Goal: Transaction & Acquisition: Purchase product/service

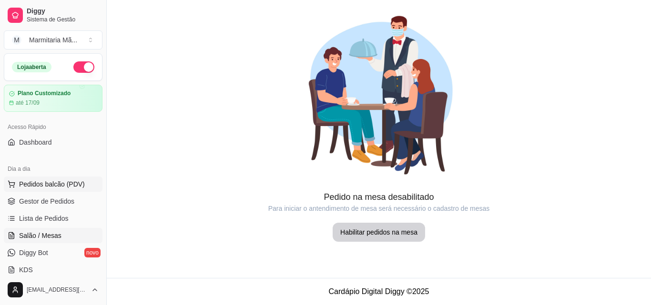
click at [75, 178] on button "Pedidos balcão (PDV)" at bounding box center [53, 184] width 99 height 15
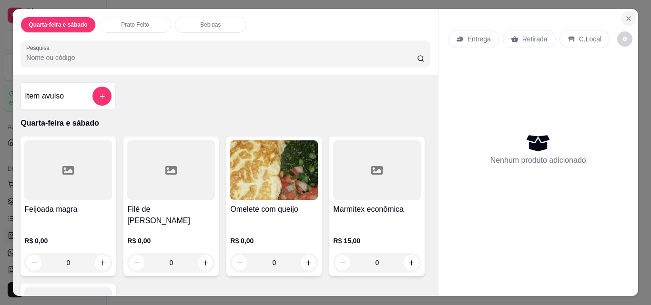
click at [627, 17] on icon "Close" at bounding box center [629, 19] width 4 height 4
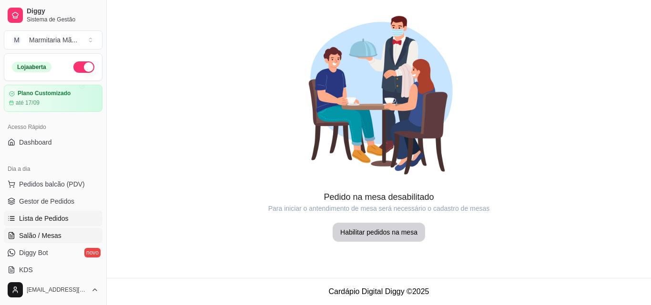
click at [58, 220] on span "Lista de Pedidos" at bounding box center [44, 219] width 50 height 10
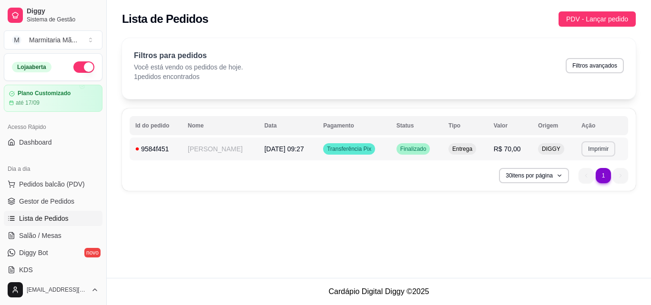
click at [601, 148] on button "Imprimir" at bounding box center [598, 149] width 34 height 15
click at [560, 180] on button "IMPRESSORA" at bounding box center [580, 182] width 69 height 15
click at [588, 23] on span "PDV - Lançar pedido" at bounding box center [597, 19] width 62 height 10
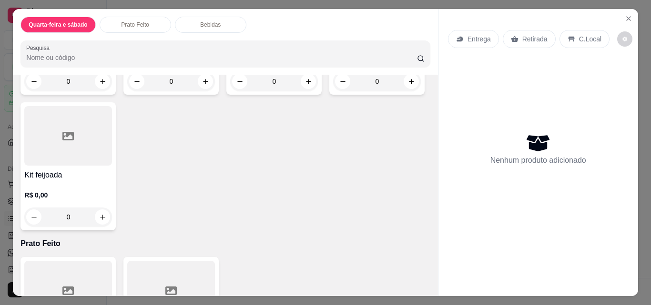
scroll to position [191, 0]
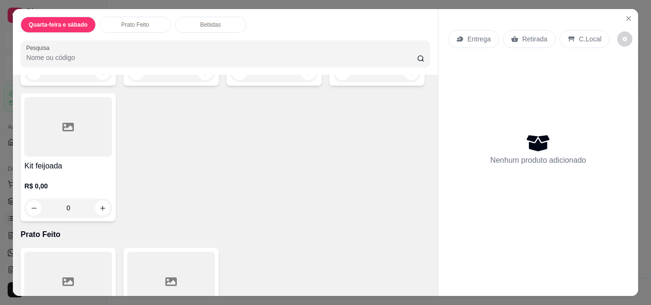
click at [333, 82] on div "R$ 15,00 0" at bounding box center [377, 59] width 88 height 46
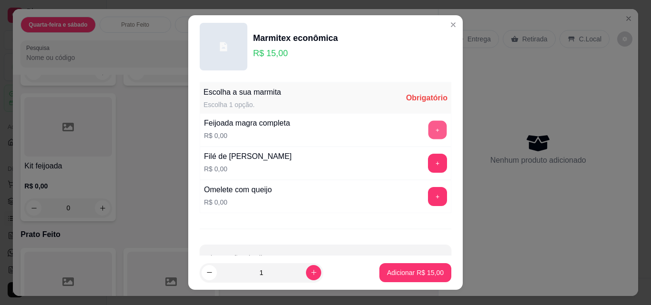
click at [428, 132] on button "+" at bounding box center [437, 130] width 19 height 19
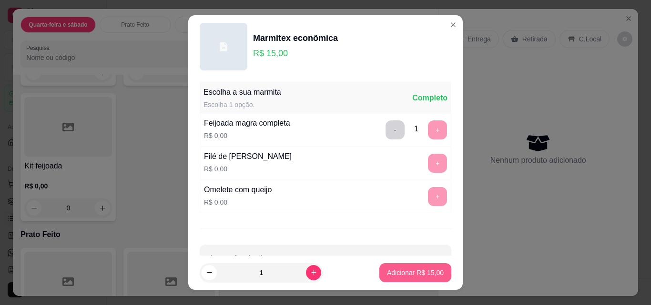
click at [420, 275] on p "Adicionar R$ 15,00" at bounding box center [415, 273] width 57 height 10
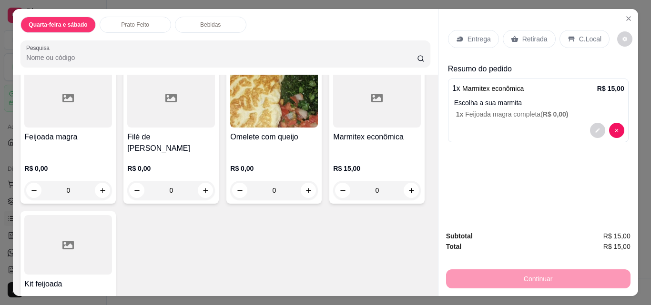
scroll to position [143, 0]
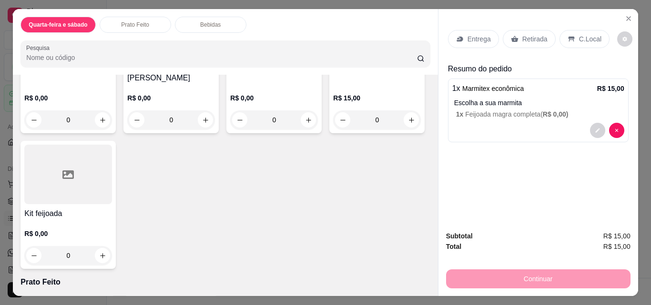
click at [333, 130] on div "R$ 15,00 0" at bounding box center [377, 107] width 88 height 46
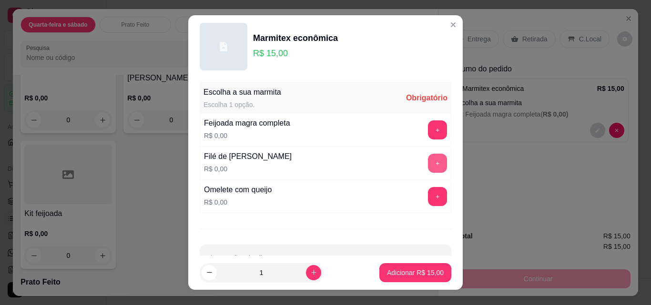
click at [428, 161] on button "+" at bounding box center [437, 163] width 19 height 19
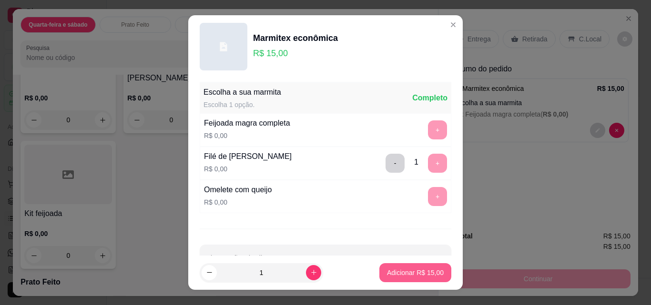
click at [415, 270] on p "Adicionar R$ 15,00" at bounding box center [415, 273] width 57 height 10
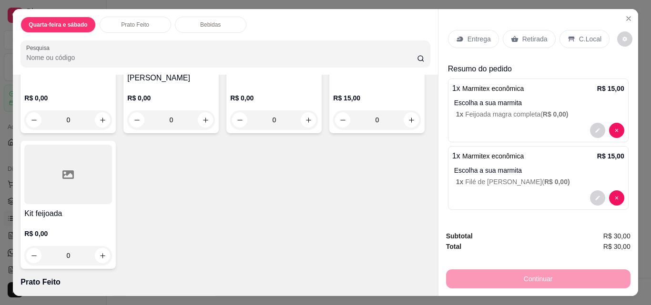
click at [513, 36] on icon at bounding box center [514, 39] width 7 height 6
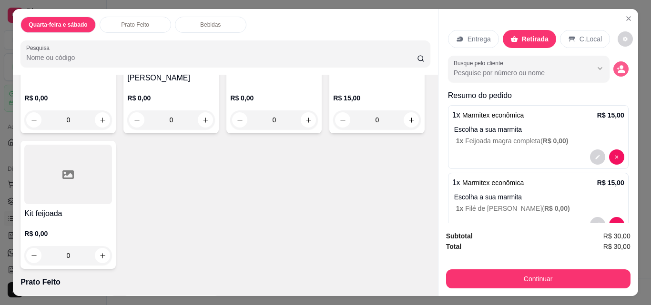
click at [614, 67] on button "decrease-product-quantity" at bounding box center [620, 68] width 15 height 15
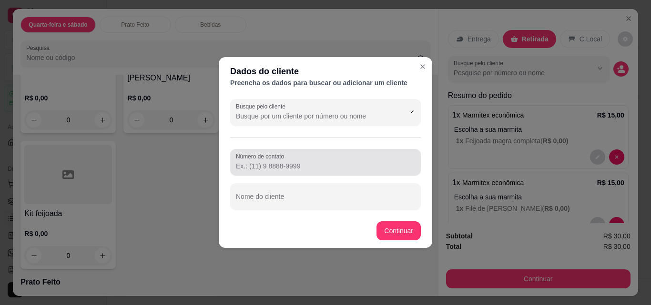
click at [261, 173] on div "Número de contato" at bounding box center [325, 162] width 191 height 27
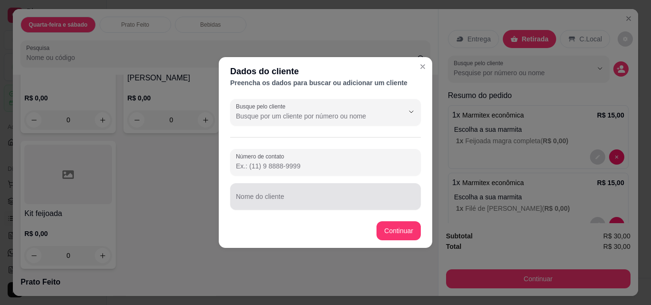
click at [251, 200] on input "Nome do cliente" at bounding box center [325, 201] width 179 height 10
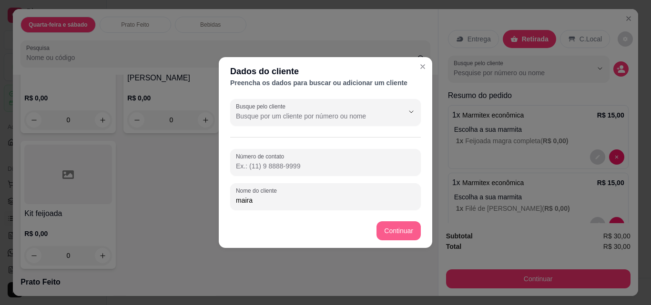
type input "maira"
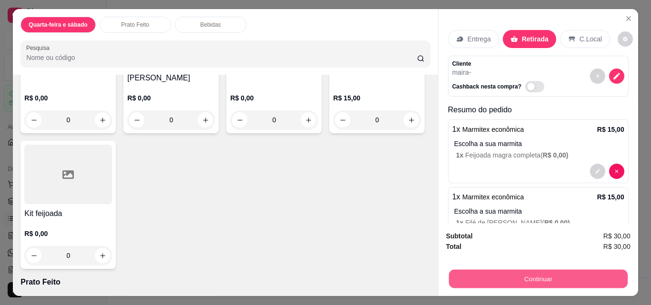
click at [502, 274] on button "Continuar" at bounding box center [537, 279] width 179 height 19
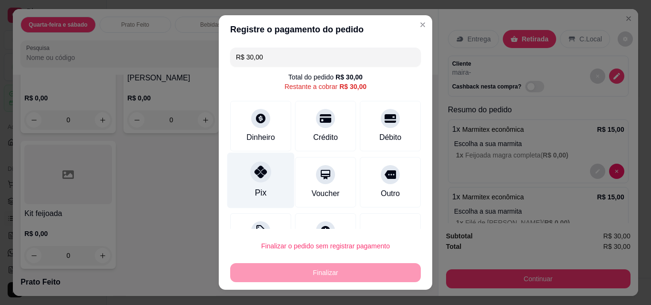
click at [250, 178] on div at bounding box center [260, 172] width 21 height 21
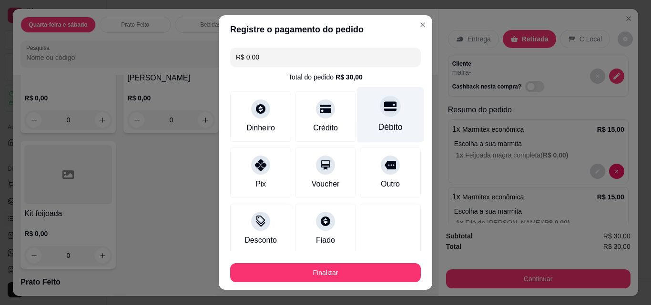
click at [384, 131] on div "Débito" at bounding box center [390, 127] width 24 height 12
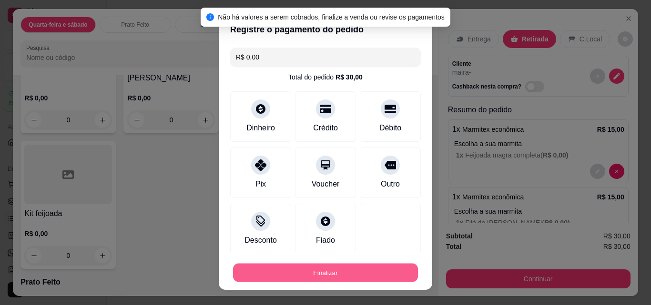
click at [379, 269] on button "Finalizar" at bounding box center [325, 273] width 185 height 19
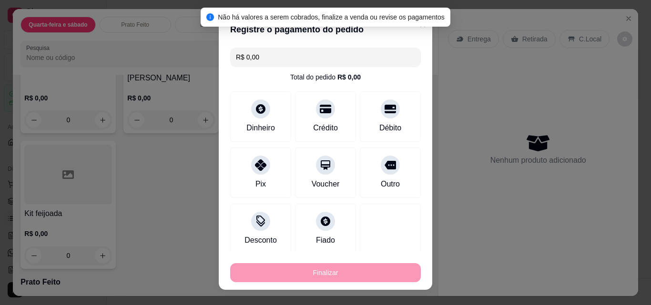
type input "-R$ 30,00"
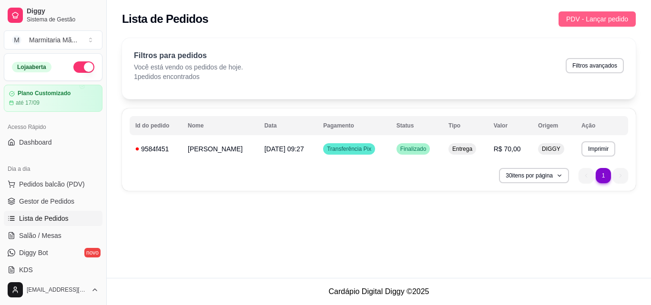
click at [578, 15] on span "PDV - Lançar pedido" at bounding box center [597, 19] width 62 height 10
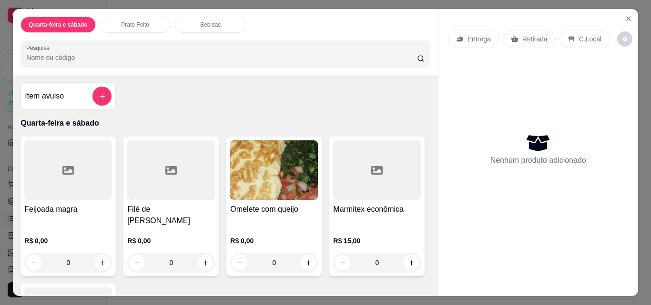
click at [53, 227] on div "R$ 0,00 0" at bounding box center [68, 250] width 88 height 46
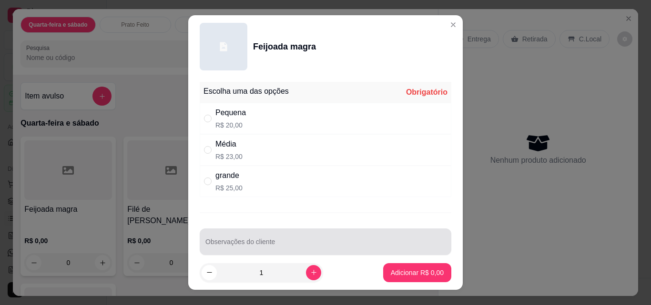
click at [229, 238] on div at bounding box center [325, 242] width 240 height 19
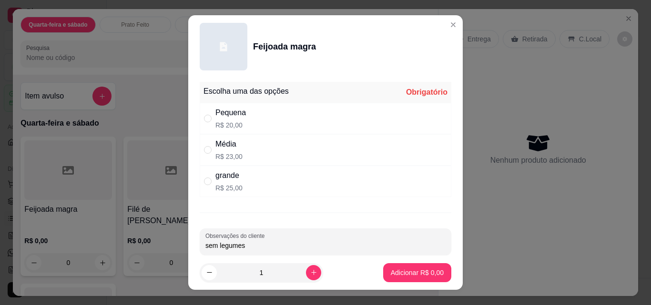
type input "sem legumes"
click at [243, 121] on div "Pequena R$ 20,00" at bounding box center [326, 118] width 252 height 31
radio input "true"
click at [388, 271] on p "Adicionar R$ 20,00" at bounding box center [415, 272] width 55 height 9
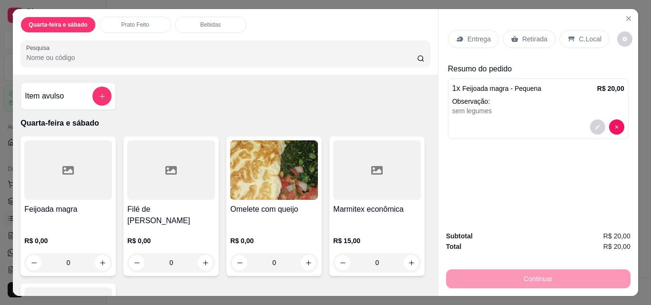
click at [451, 37] on div "Entrega" at bounding box center [473, 39] width 51 height 18
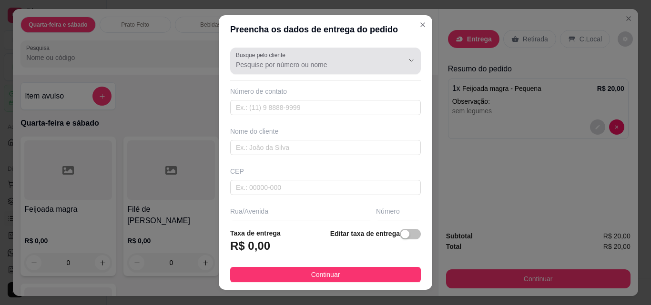
click at [290, 61] on input "Busque pelo cliente" at bounding box center [312, 65] width 152 height 10
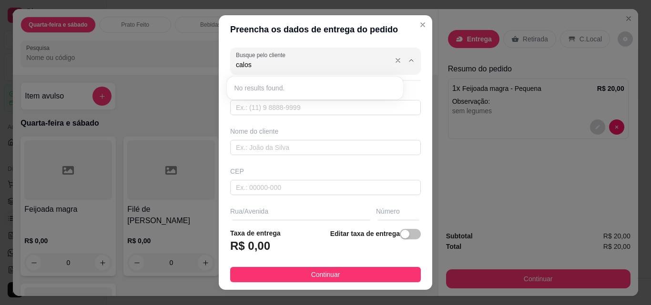
click at [237, 65] on input "calos" at bounding box center [312, 65] width 152 height 10
click at [275, 67] on input "calos" at bounding box center [312, 65] width 152 height 10
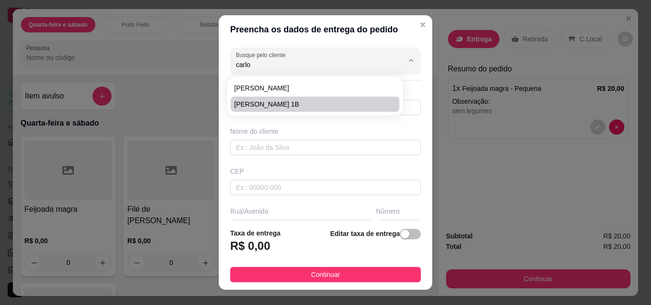
click at [267, 102] on span "[PERSON_NAME] 1B" at bounding box center [310, 105] width 152 height 10
type input "[PERSON_NAME] 1B"
type input "11998770487"
type input "[PERSON_NAME] 1B"
type input "12935000"
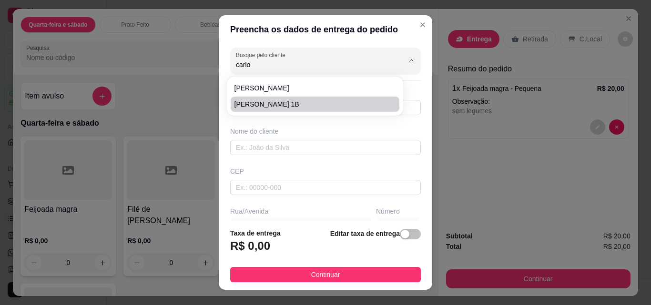
type input "ESCOLA"
type input "00"
type input "Vargem"
type input "escola Adelio"
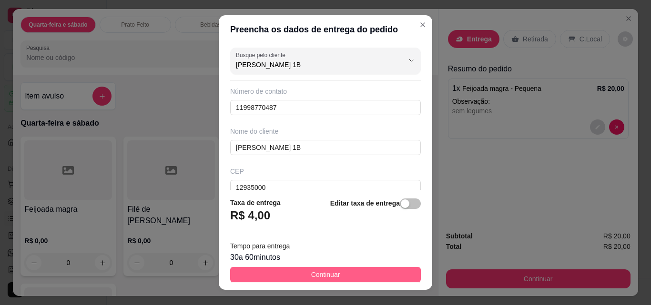
click at [332, 276] on span "Continuar" at bounding box center [325, 275] width 29 height 10
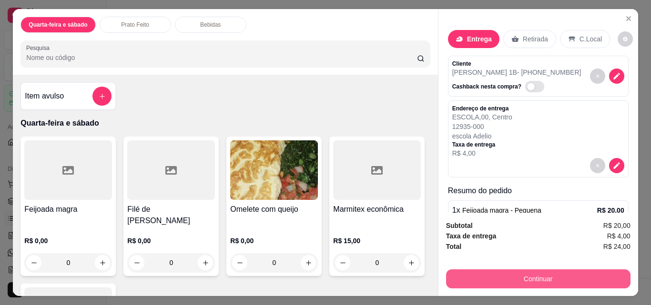
click at [472, 270] on button "Continuar" at bounding box center [538, 279] width 184 height 19
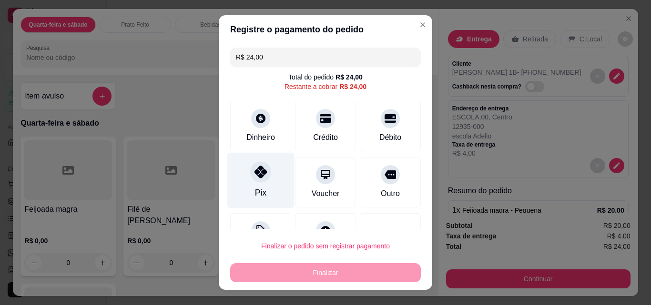
click at [261, 191] on div "Pix" at bounding box center [260, 181] width 67 height 56
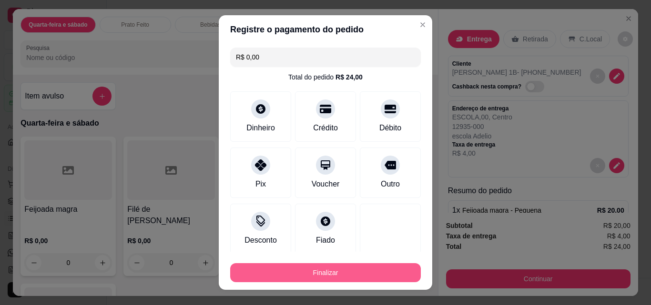
click at [322, 273] on button "Finalizar" at bounding box center [325, 272] width 191 height 19
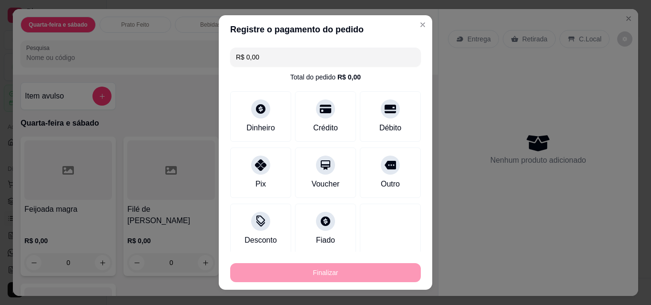
type input "-R$ 24,00"
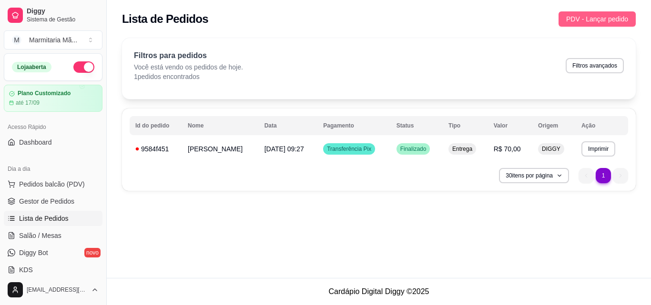
click at [600, 16] on span "PDV - Lançar pedido" at bounding box center [597, 19] width 62 height 10
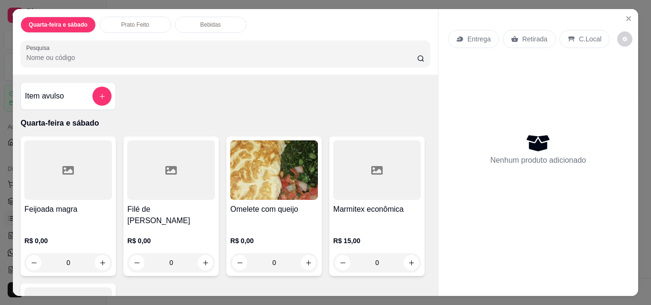
click at [90, 188] on div at bounding box center [68, 171] width 88 height 60
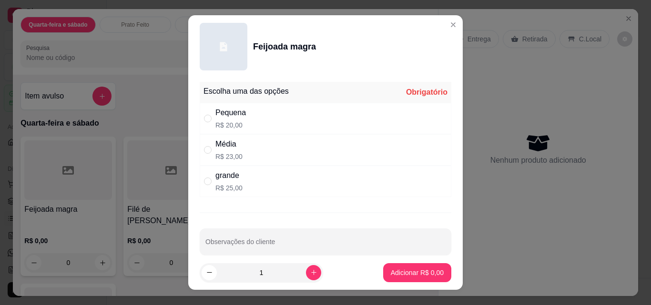
click at [234, 178] on div "grande" at bounding box center [228, 175] width 27 height 11
radio input "true"
click at [388, 270] on p "Adicionar R$ 25,00" at bounding box center [415, 272] width 55 height 9
type input "1"
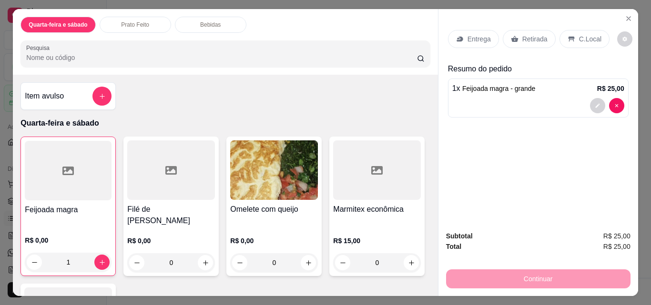
click at [474, 34] on p "Entrega" at bounding box center [478, 39] width 23 height 10
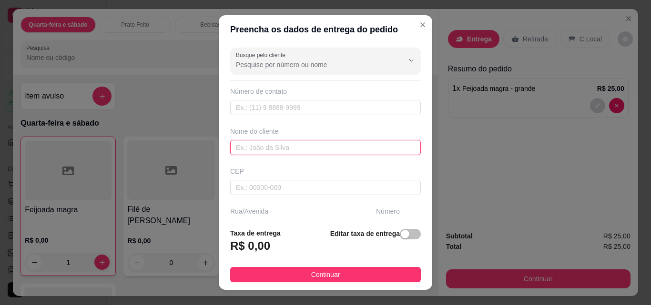
click at [261, 143] on input "text" at bounding box center [325, 147] width 191 height 15
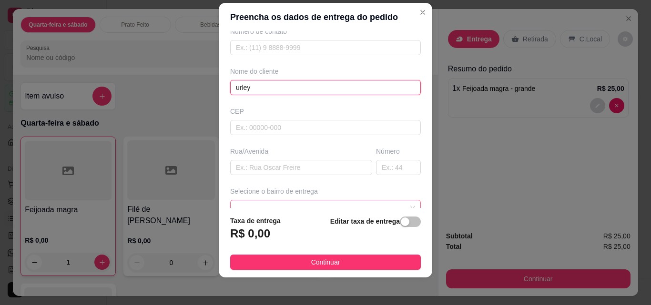
scroll to position [15, 0]
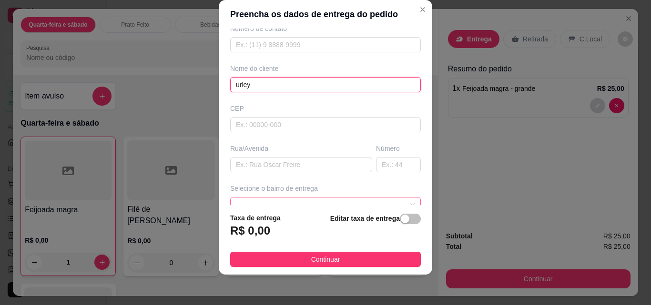
click at [396, 204] on span at bounding box center [325, 205] width 179 height 14
type input "urley"
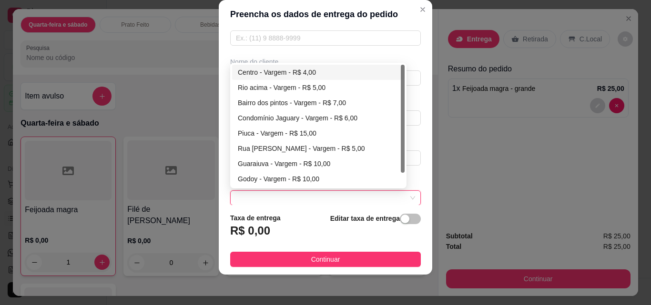
drag, startPoint x: 325, startPoint y: 74, endPoint x: 320, endPoint y: 88, distance: 14.8
click at [324, 74] on div "Centro - Vargem - R$ 4,00" at bounding box center [318, 72] width 161 height 10
type input "Vargem"
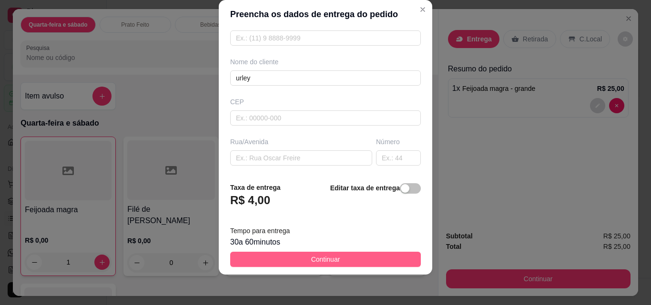
click at [345, 264] on button "Continuar" at bounding box center [325, 259] width 191 height 15
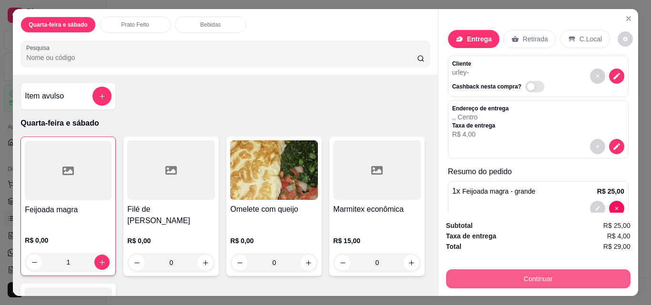
click at [471, 273] on button "Continuar" at bounding box center [538, 279] width 184 height 19
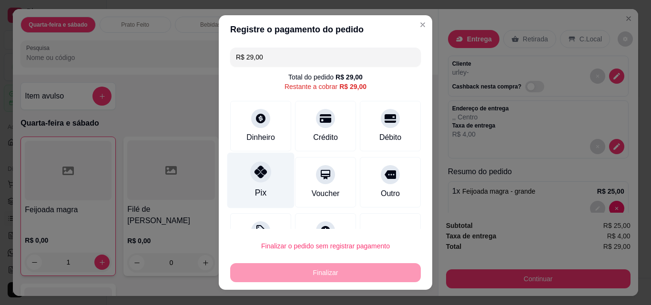
click at [265, 189] on div "Pix" at bounding box center [260, 181] width 67 height 56
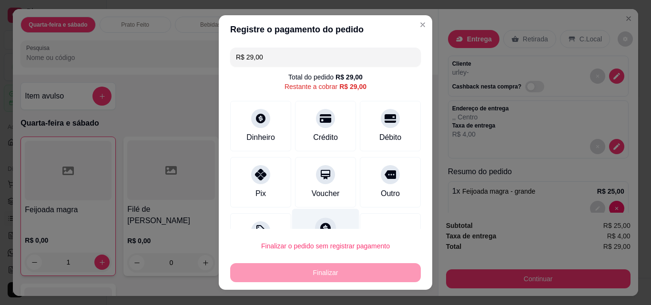
type input "R$ 0,00"
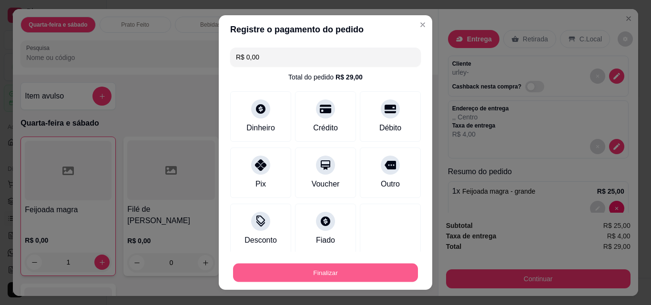
click at [317, 274] on button "Finalizar" at bounding box center [325, 273] width 185 height 19
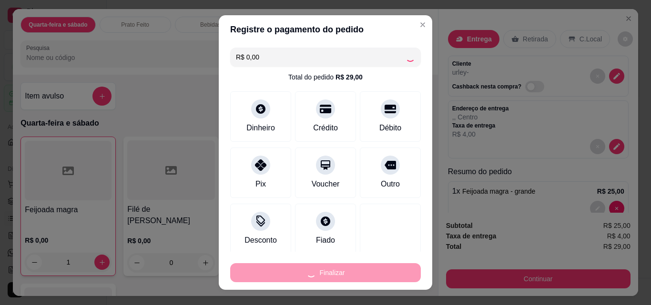
type input "0"
type input "-R$ 29,00"
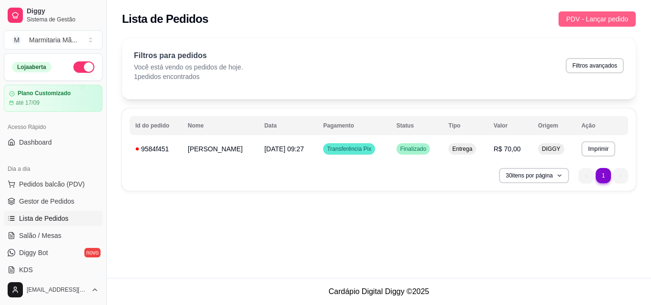
drag, startPoint x: 597, startPoint y: 12, endPoint x: 594, endPoint y: 16, distance: 5.4
click at [594, 16] on button "PDV - Lançar pedido" at bounding box center [596, 18] width 77 height 15
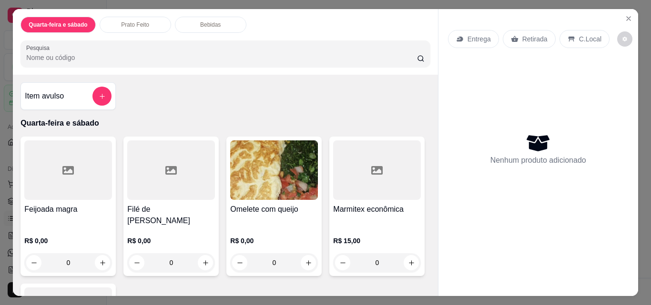
click at [59, 227] on div "R$ 0,00 0" at bounding box center [68, 250] width 88 height 46
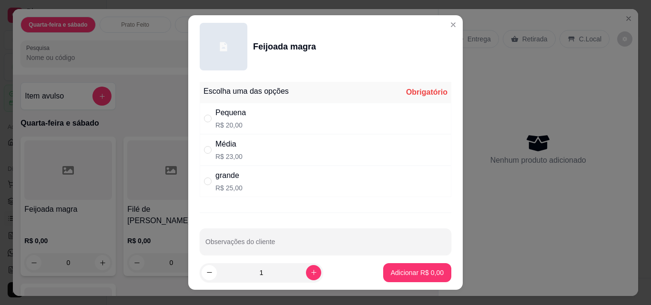
click at [217, 186] on p "R$ 25,00" at bounding box center [228, 188] width 27 height 10
radio input "true"
click at [399, 272] on p "Adicionar R$ 25,00" at bounding box center [415, 272] width 55 height 9
type input "1"
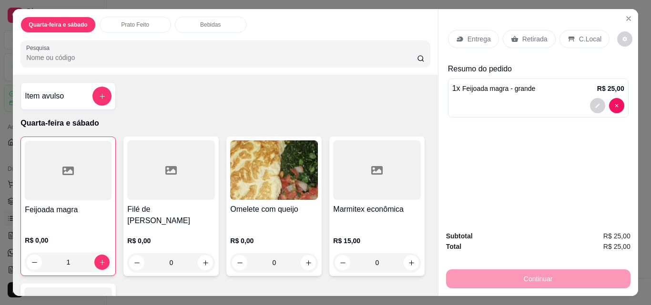
click at [468, 30] on div "Entrega" at bounding box center [473, 39] width 51 height 18
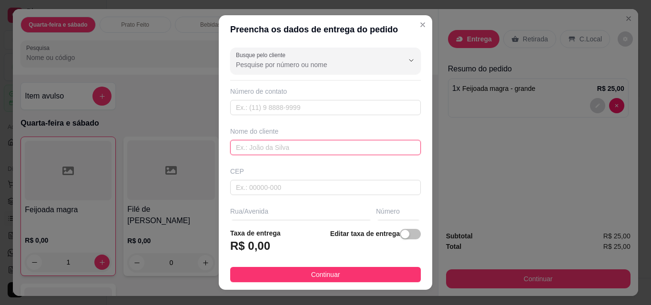
click at [283, 150] on input "text" at bounding box center [325, 147] width 191 height 15
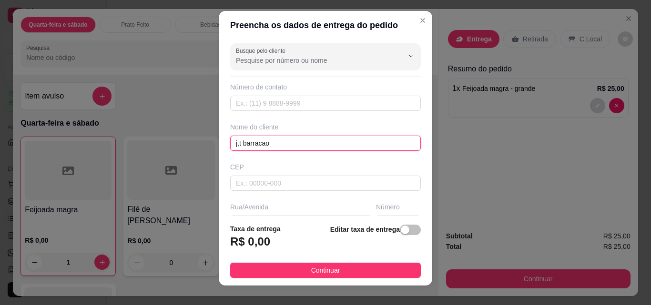
scroll to position [15, 0]
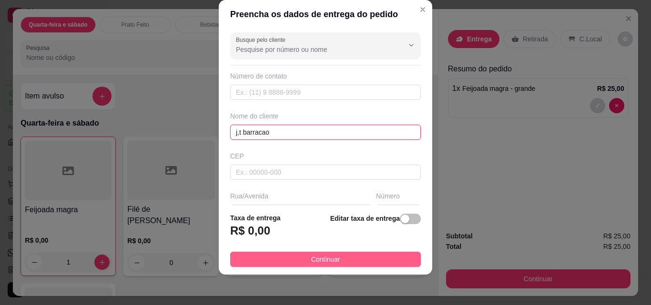
type input "j,t barracao"
click at [314, 258] on span "Continuar" at bounding box center [325, 259] width 29 height 10
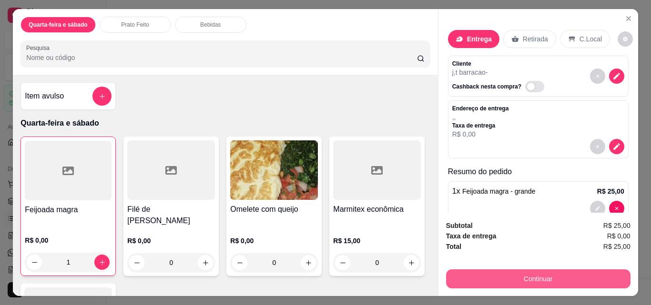
click at [520, 281] on button "Continuar" at bounding box center [538, 279] width 184 height 19
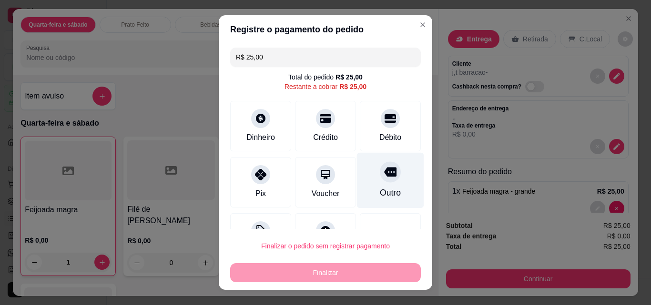
click at [365, 184] on div "Outro" at bounding box center [390, 181] width 67 height 56
type input "R$ 0,00"
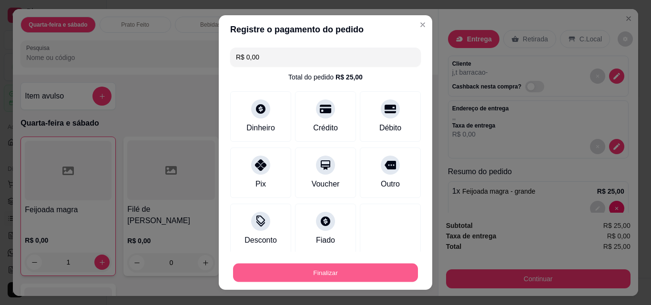
click at [376, 279] on button "Finalizar" at bounding box center [325, 273] width 185 height 19
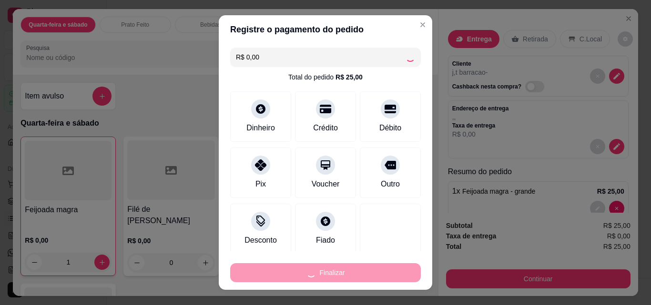
type input "0"
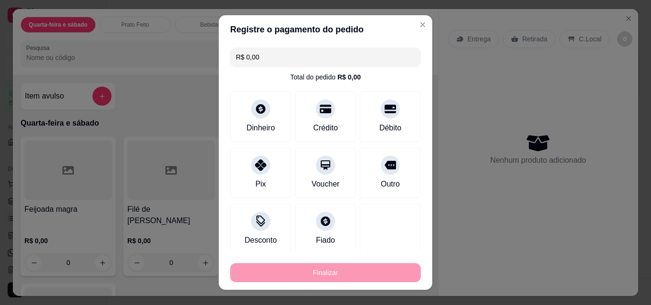
type input "-R$ 25,00"
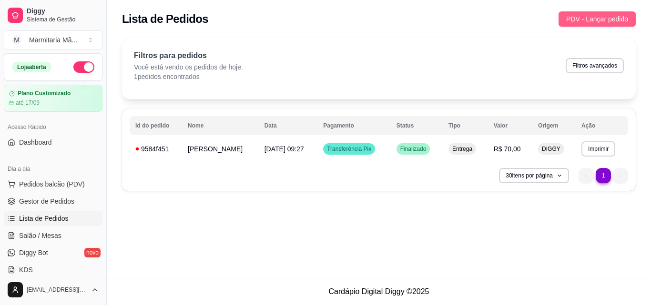
click at [576, 20] on span "PDV - Lançar pedido" at bounding box center [597, 19] width 62 height 10
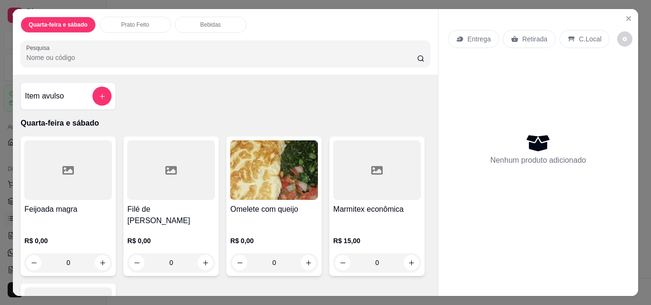
click at [99, 192] on div at bounding box center [68, 171] width 88 height 60
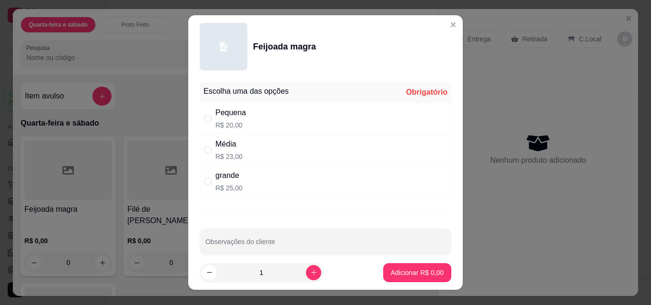
drag, startPoint x: 244, startPoint y: 190, endPoint x: 254, endPoint y: 198, distance: 13.2
click at [245, 192] on div "grande R$ 25,00" at bounding box center [326, 181] width 252 height 31
radio input "true"
click at [417, 269] on p "Adicionar R$ 25,00" at bounding box center [415, 272] width 55 height 9
type input "1"
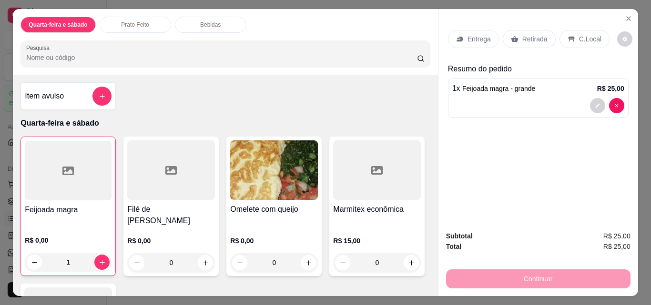
click at [475, 42] on div "Entrega" at bounding box center [473, 39] width 51 height 18
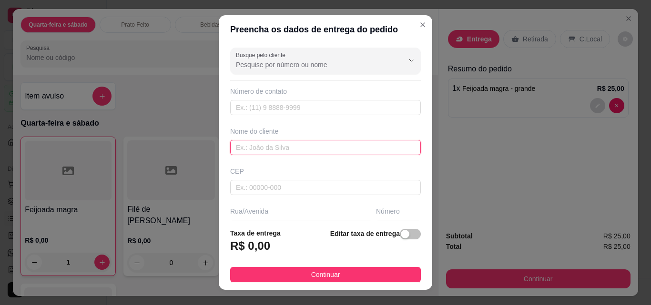
click at [259, 147] on input "text" at bounding box center [325, 147] width 191 height 15
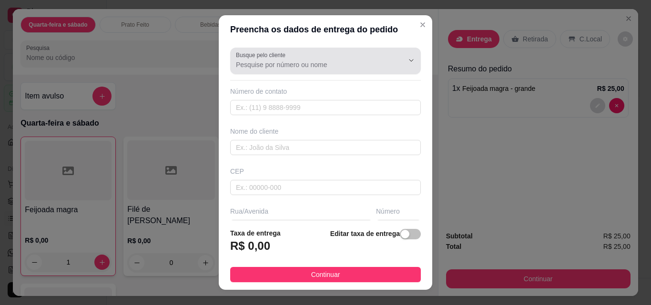
click at [312, 70] on input "Busque pelo cliente" at bounding box center [312, 65] width 152 height 10
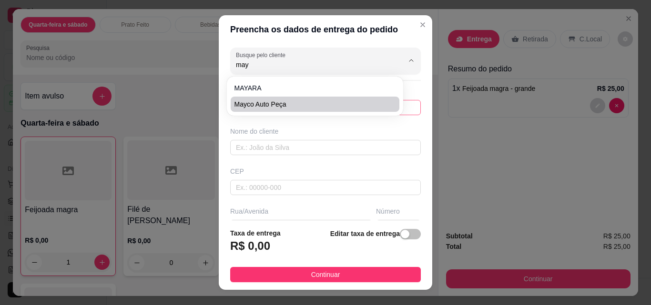
click at [293, 106] on span "mayco auto peça" at bounding box center [310, 105] width 152 height 10
type input "mayco auto peça"
type input "11984188789"
type input "mayco auto peça"
type input "12935000"
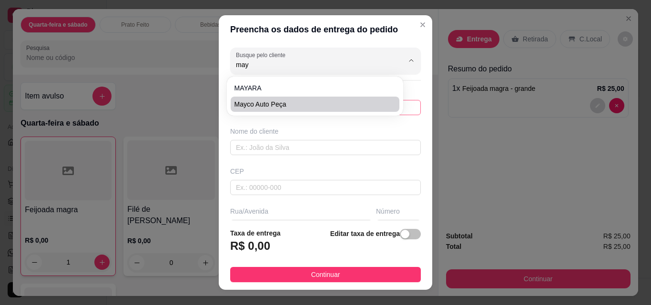
type input "0"
type input "RECEBER 61.00"
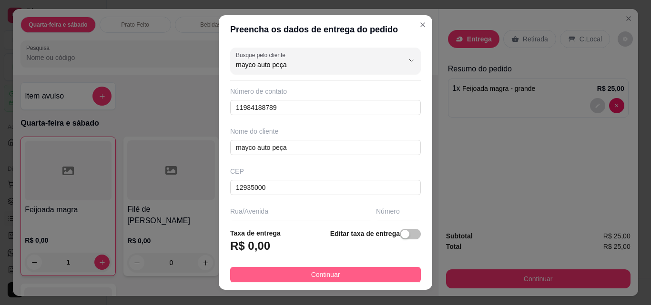
click at [328, 274] on span "Continuar" at bounding box center [325, 275] width 29 height 10
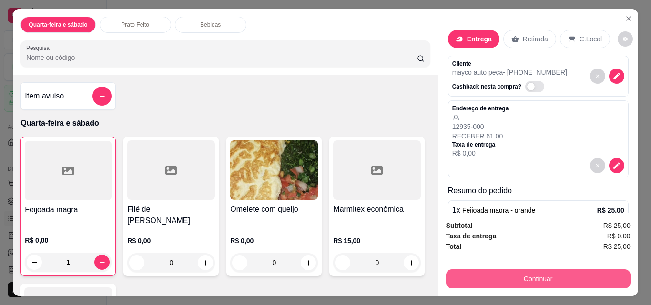
click at [472, 273] on button "Continuar" at bounding box center [538, 279] width 184 height 19
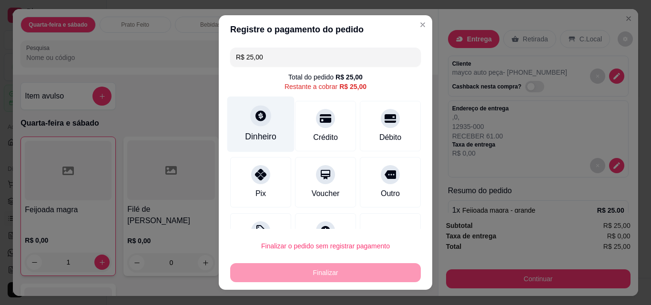
click at [250, 123] on div at bounding box center [260, 115] width 21 height 21
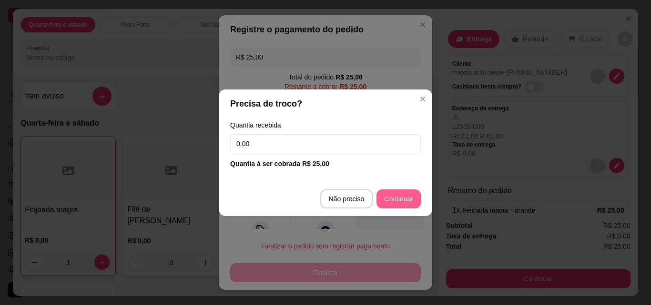
type input "R$ 0,00"
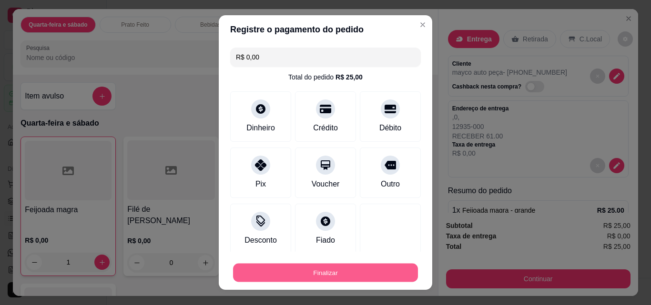
click at [368, 271] on button "Finalizar" at bounding box center [325, 273] width 185 height 19
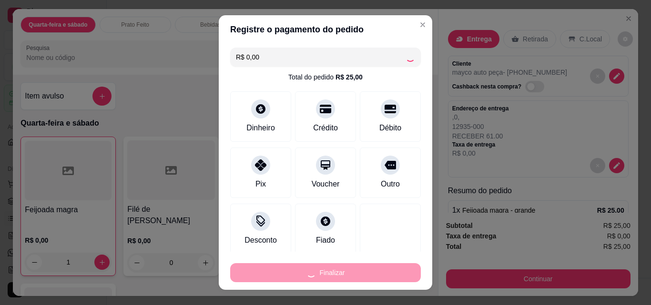
type input "0"
type input "-R$ 25,00"
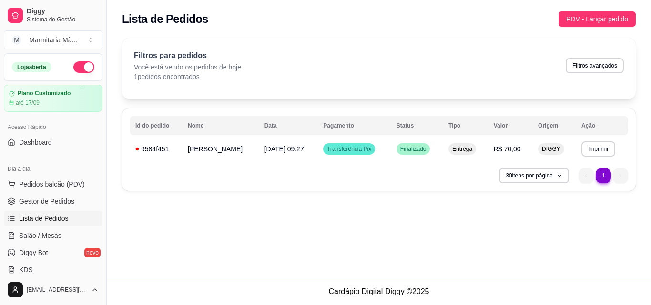
click at [21, 292] on html "Diggy Sistema de Gestão M Marmitaria Mã ... Loja aberta Plano Customizado até 1…" at bounding box center [325, 152] width 651 height 305
click at [36, 266] on div "Sair" at bounding box center [53, 266] width 102 height 15
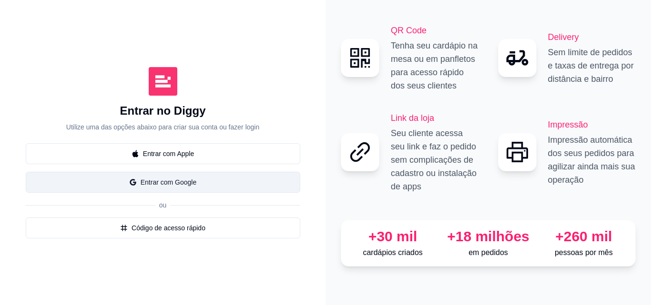
click at [140, 187] on button "Entrar com Google" at bounding box center [163, 182] width 274 height 21
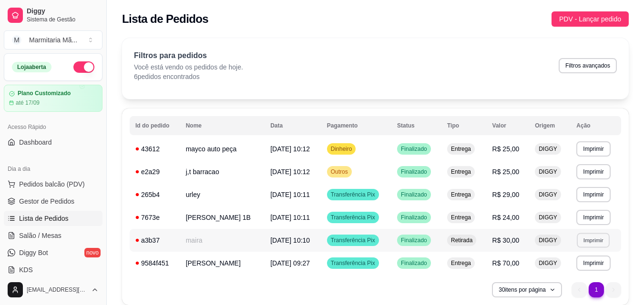
click at [598, 237] on button "Imprimir" at bounding box center [592, 240] width 33 height 15
click at [584, 272] on button "IMPRESSORA" at bounding box center [575, 273] width 67 height 15
click at [596, 220] on button "Imprimir" at bounding box center [593, 217] width 34 height 15
click at [581, 257] on button "IMPRESSORA" at bounding box center [576, 251] width 67 height 15
click at [602, 190] on button "Imprimir" at bounding box center [593, 194] width 34 height 15
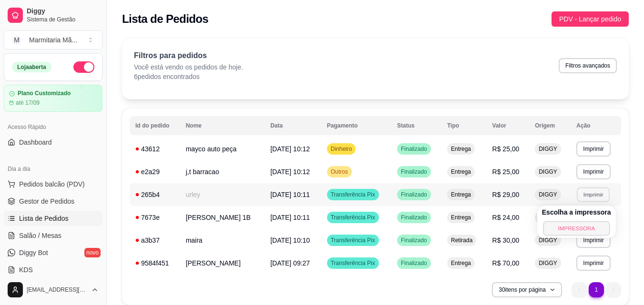
click at [594, 234] on button "IMPRESSORA" at bounding box center [576, 228] width 67 height 15
click at [594, 173] on button "Imprimir" at bounding box center [592, 171] width 33 height 15
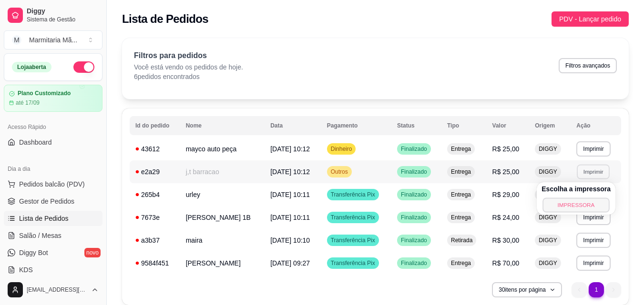
click at [593, 201] on button "IMPRESSORA" at bounding box center [575, 205] width 67 height 15
click at [590, 148] on button "Imprimir" at bounding box center [593, 149] width 34 height 15
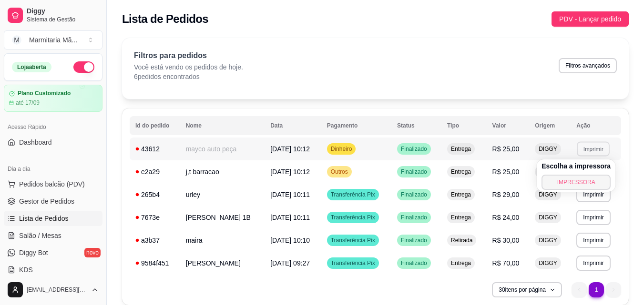
click at [587, 175] on button "IMPRESSORA" at bounding box center [575, 182] width 69 height 15
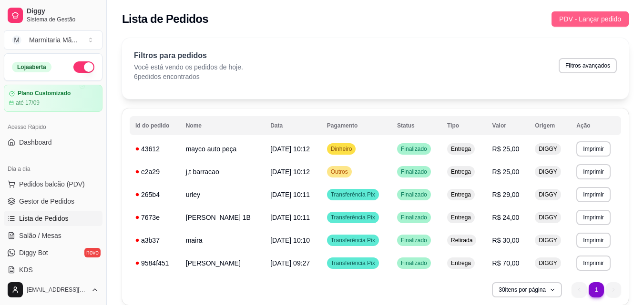
click at [603, 20] on span "PDV - Lançar pedido" at bounding box center [590, 19] width 62 height 10
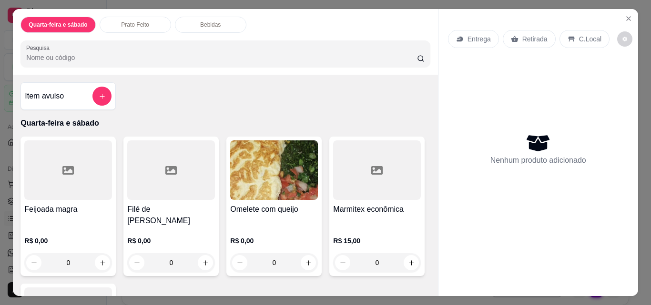
click at [178, 194] on div at bounding box center [171, 171] width 88 height 60
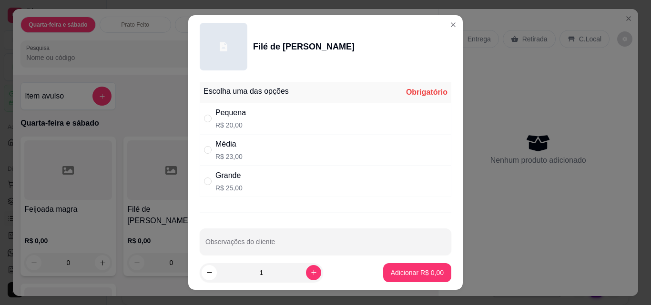
click at [231, 125] on p "R$ 20,00" at bounding box center [230, 126] width 30 height 10
radio input "true"
click at [394, 268] on button "Adicionar R$ 20,00" at bounding box center [415, 272] width 72 height 19
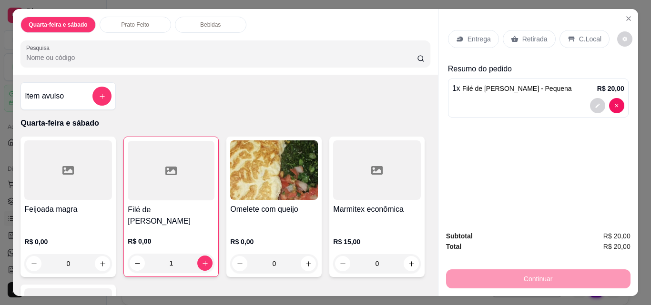
type input "1"
click at [471, 34] on p "Entrega" at bounding box center [478, 39] width 23 height 10
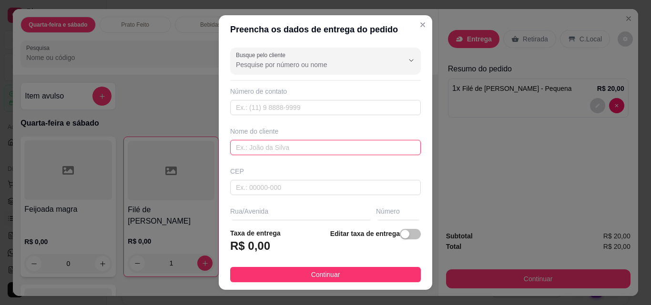
click at [309, 154] on input "text" at bounding box center [325, 147] width 191 height 15
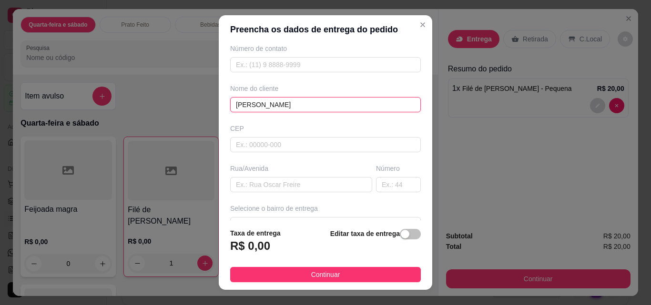
scroll to position [95, 0]
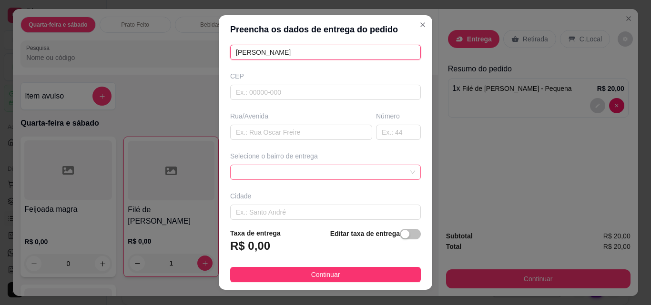
click at [391, 170] on span at bounding box center [325, 172] width 179 height 14
type input "[PERSON_NAME]"
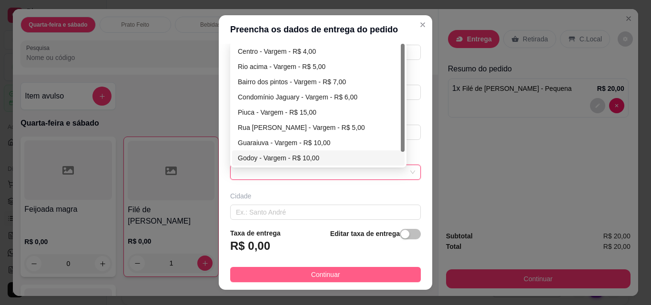
click at [320, 275] on span "Continuar" at bounding box center [325, 275] width 29 height 10
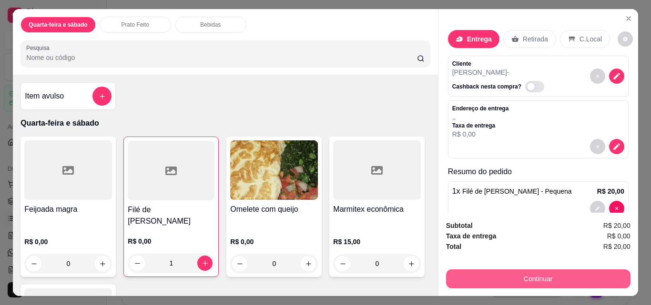
click at [470, 285] on div "Subtotal R$ 20,00 Taxa de entrega R$ 0,00 Total R$ 20,00 Continuar" at bounding box center [538, 254] width 200 height 83
click at [468, 282] on button "Continuar" at bounding box center [538, 279] width 184 height 19
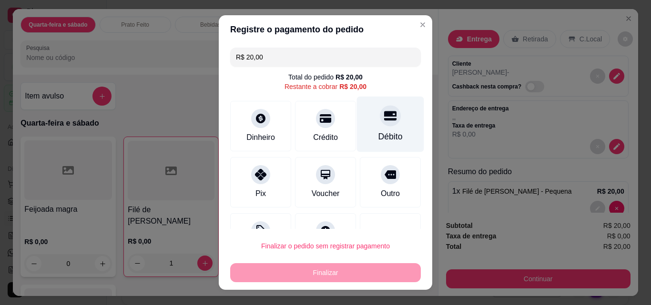
click at [378, 136] on div "Débito" at bounding box center [390, 137] width 24 height 12
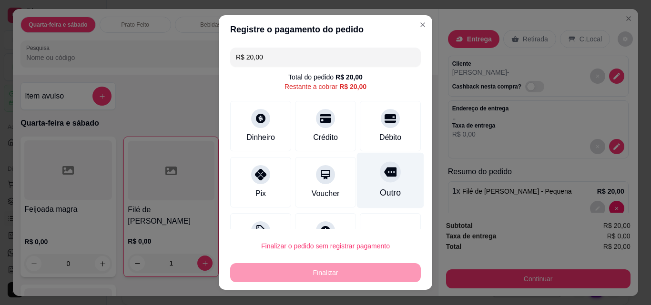
type input "R$ 0,00"
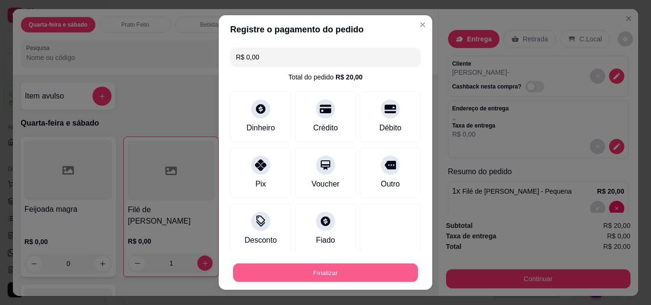
click at [353, 265] on button "Finalizar" at bounding box center [325, 273] width 185 height 19
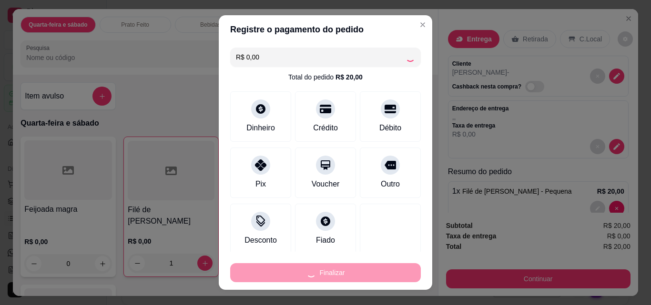
type input "0"
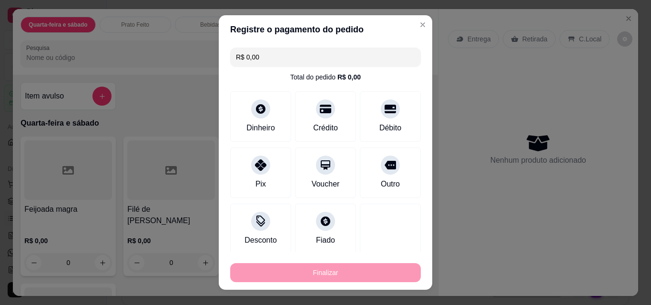
type input "-R$ 20,00"
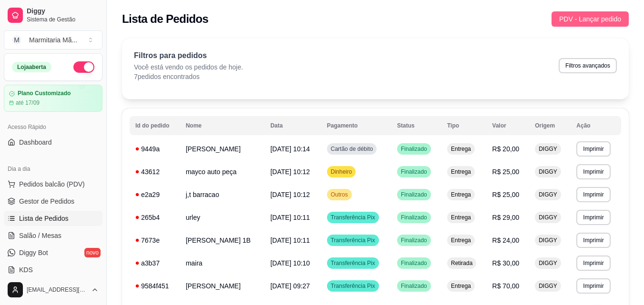
click at [562, 19] on span "PDV - Lançar pedido" at bounding box center [590, 19] width 62 height 10
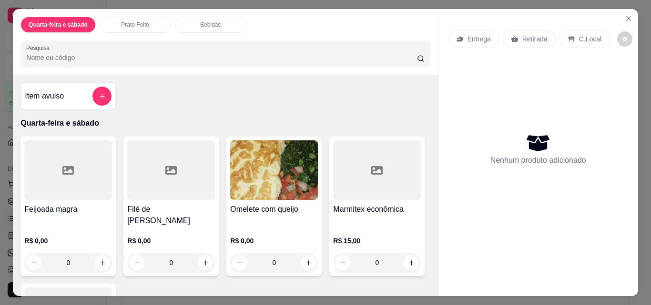
click at [286, 184] on img at bounding box center [274, 171] width 88 height 60
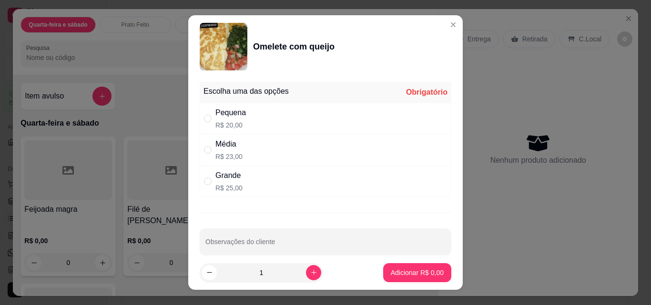
click at [236, 126] on p "R$ 20,00" at bounding box center [230, 126] width 30 height 10
radio input "true"
click at [424, 268] on button "Adicionar R$ 20,00" at bounding box center [415, 272] width 72 height 19
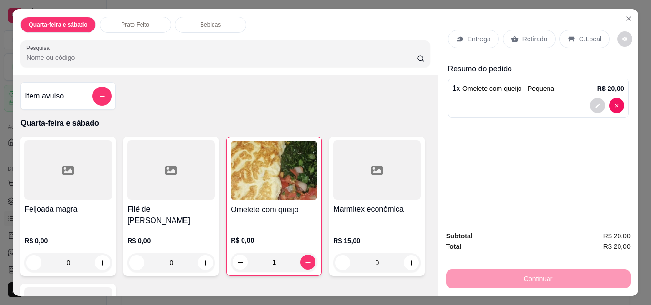
type input "1"
click at [476, 34] on p "Entrega" at bounding box center [478, 39] width 23 height 10
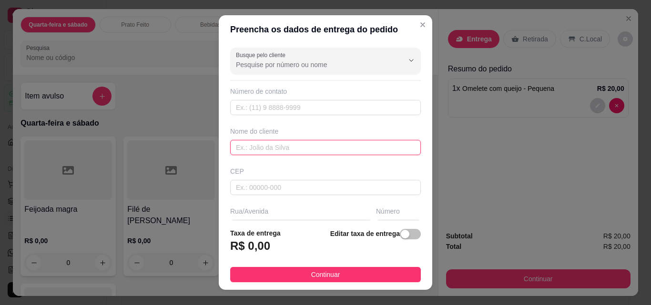
click at [293, 148] on input "text" at bounding box center [325, 147] width 191 height 15
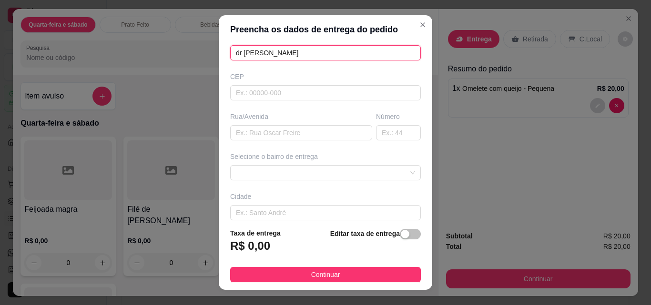
scroll to position [95, 0]
click at [384, 174] on span at bounding box center [325, 172] width 179 height 14
type input "dr [PERSON_NAME]"
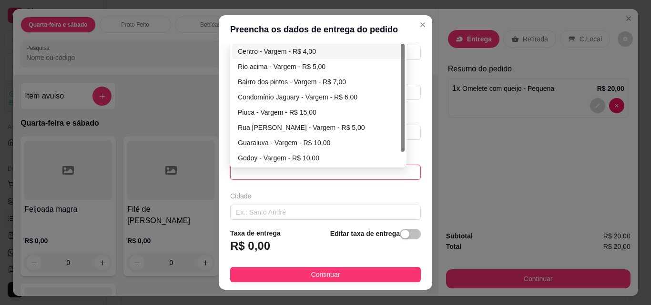
click at [316, 50] on div "Centro - Vargem - R$ 4,00" at bounding box center [318, 51] width 161 height 10
type input "Vargem"
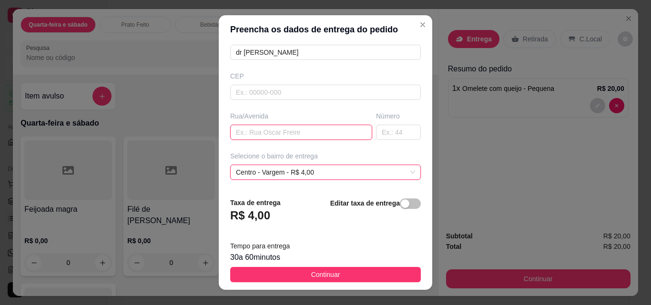
click at [295, 134] on input "text" at bounding box center [301, 132] width 142 height 15
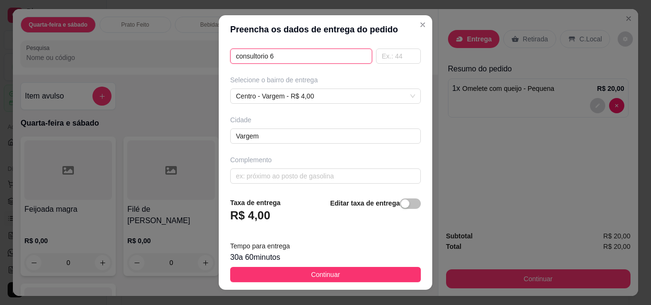
scroll to position [175, 0]
type input "consultorio 6"
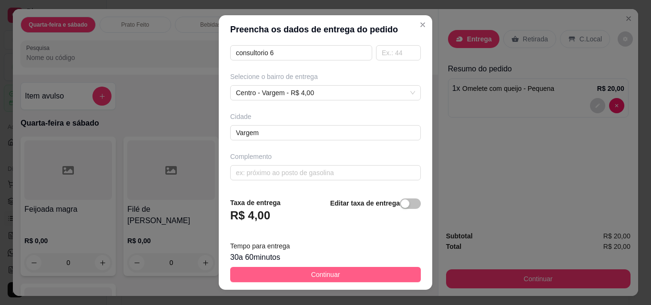
click at [272, 271] on button "Continuar" at bounding box center [325, 274] width 191 height 15
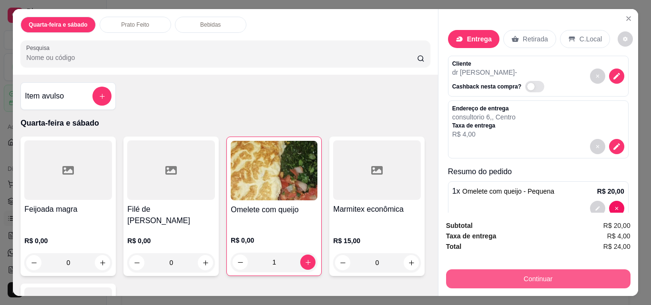
click at [486, 270] on button "Continuar" at bounding box center [538, 279] width 184 height 19
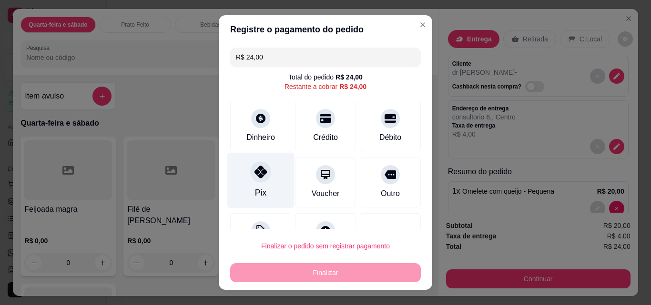
click at [259, 172] on icon at bounding box center [260, 172] width 12 height 12
type input "R$ 0,00"
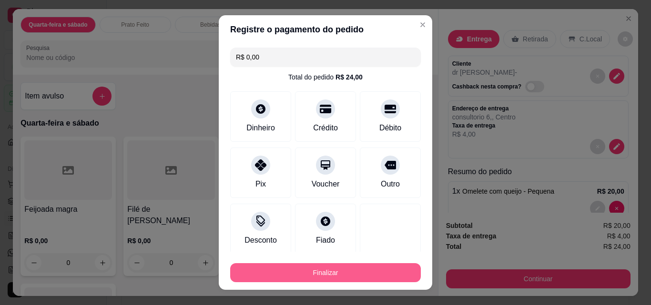
click at [316, 268] on button "Finalizar" at bounding box center [325, 272] width 191 height 19
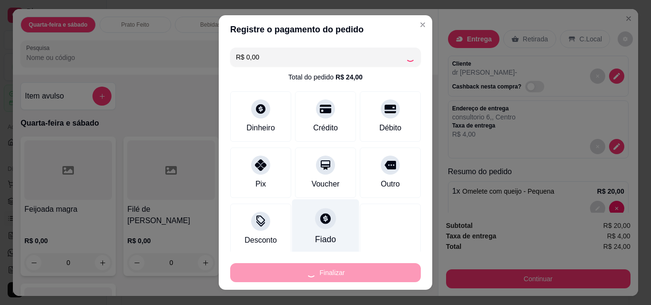
type input "0"
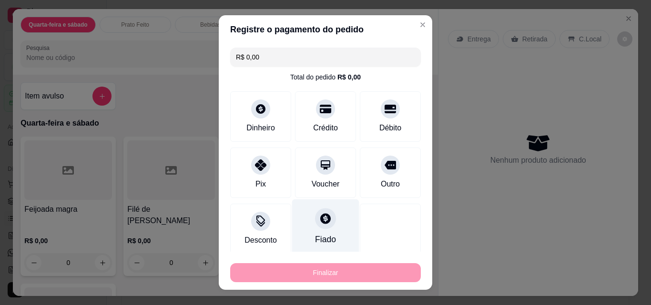
type input "-R$ 24,00"
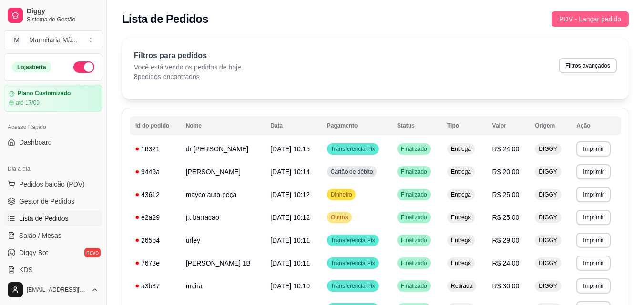
click at [567, 17] on span "PDV - Lançar pedido" at bounding box center [590, 19] width 62 height 10
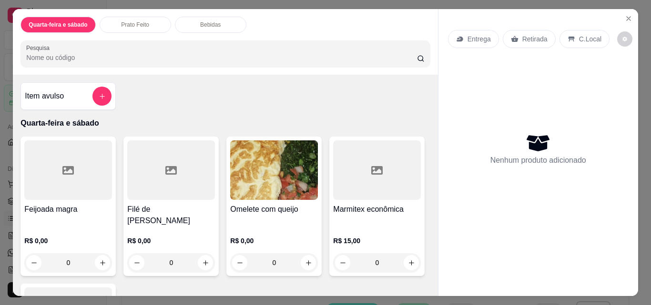
click at [63, 211] on h4 "Feijoada magra" at bounding box center [68, 209] width 88 height 11
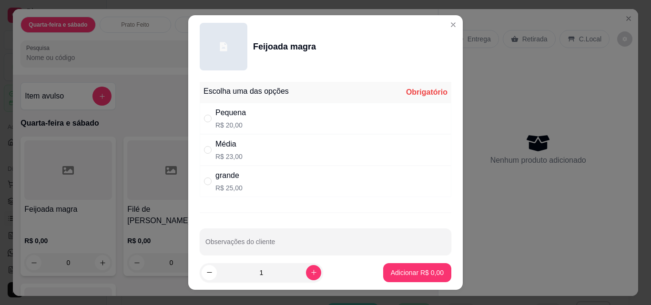
click at [239, 114] on div "Pequena" at bounding box center [230, 112] width 30 height 11
radio input "true"
click at [418, 267] on button "Adicionar R$ 20,00" at bounding box center [415, 272] width 72 height 19
type input "1"
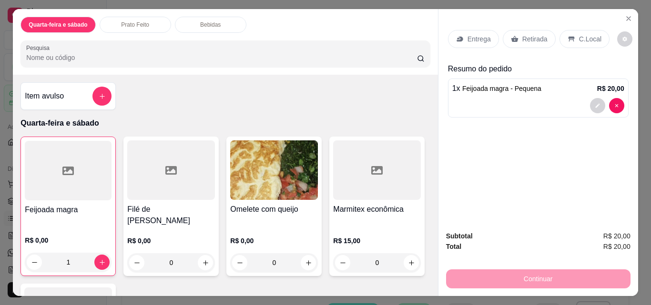
click at [467, 36] on p "Entrega" at bounding box center [478, 39] width 23 height 10
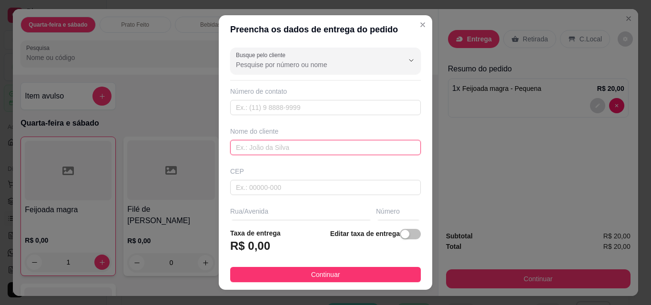
click at [278, 148] on input "text" at bounding box center [325, 147] width 191 height 15
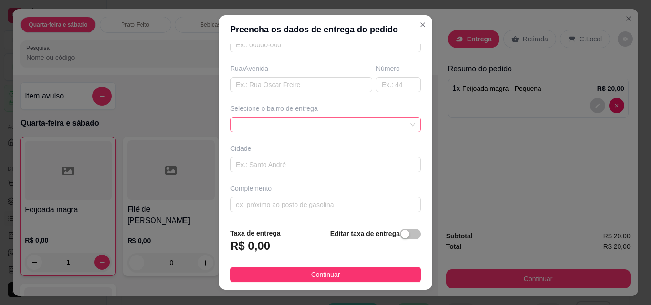
scroll to position [144, 0]
type input "belle"
click at [390, 133] on div "Busque pelo cliente Número de contato Nome do cliente belle CEP Rua/[GEOGRAPHIC…" at bounding box center [325, 132] width 213 height 177
click at [394, 123] on div at bounding box center [325, 123] width 191 height 15
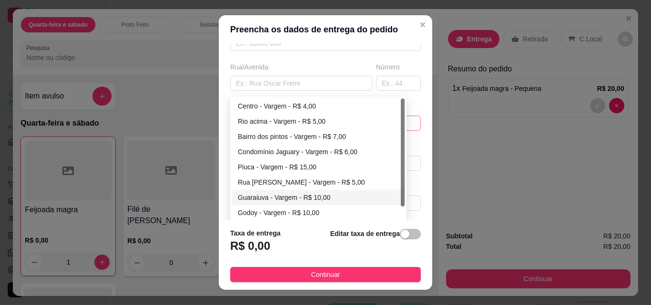
click at [313, 198] on div "Guaraiuva - Vargem - R$ 10,00" at bounding box center [318, 197] width 161 height 10
type input "Vargem"
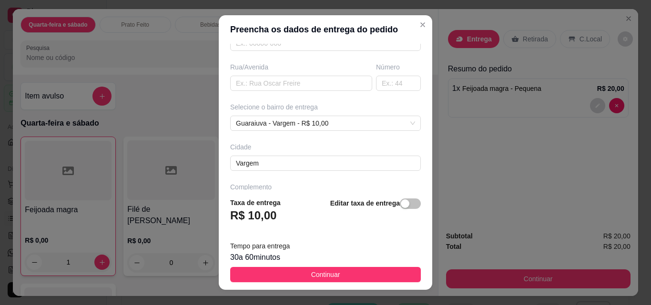
drag, startPoint x: 310, startPoint y: 277, endPoint x: 363, endPoint y: 273, distance: 53.5
click at [311, 275] on span "Continuar" at bounding box center [325, 275] width 29 height 10
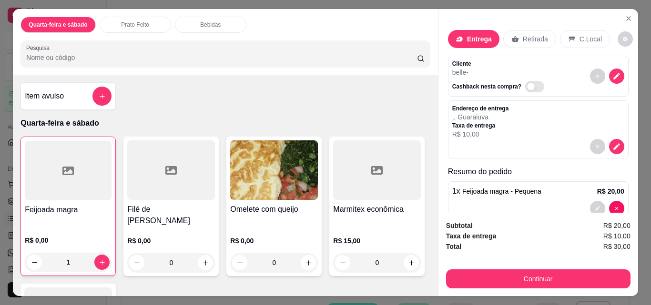
click at [473, 262] on div "Subtotal R$ 20,00 Taxa de entrega R$ 10,00 Total R$ 30,00 Continuar" at bounding box center [538, 255] width 184 height 68
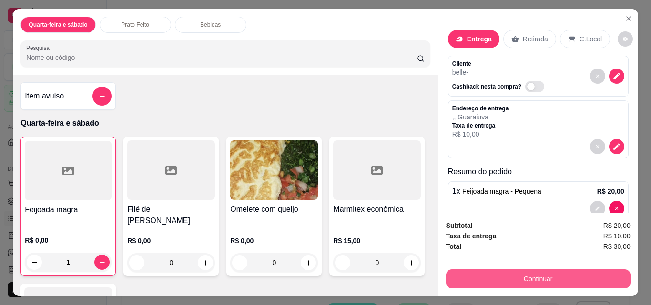
click at [474, 270] on button "Continuar" at bounding box center [538, 279] width 184 height 19
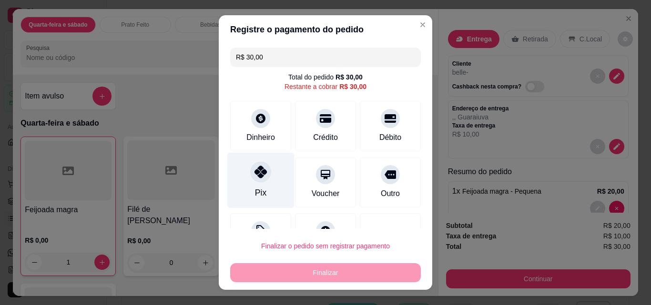
click at [254, 173] on icon at bounding box center [260, 172] width 12 height 12
type input "R$ 0,00"
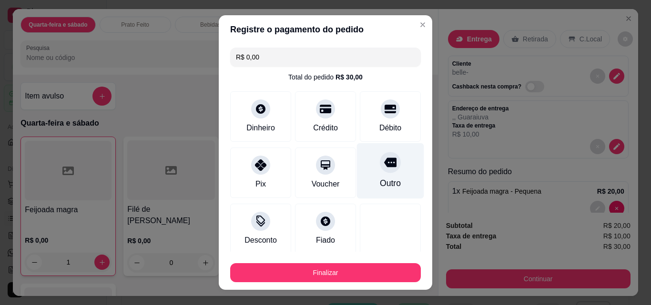
drag, startPoint x: 369, startPoint y: 182, endPoint x: 368, endPoint y: 187, distance: 4.9
click at [380, 183] on div "Outro" at bounding box center [390, 183] width 21 height 12
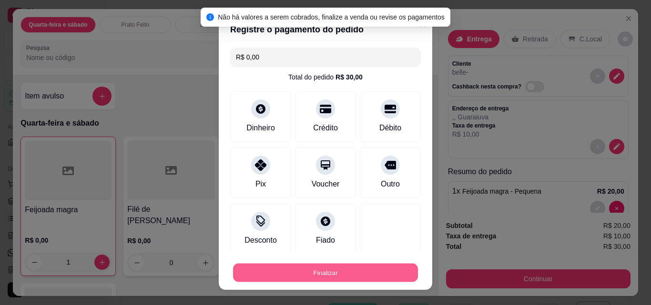
click at [350, 270] on button "Finalizar" at bounding box center [325, 273] width 185 height 19
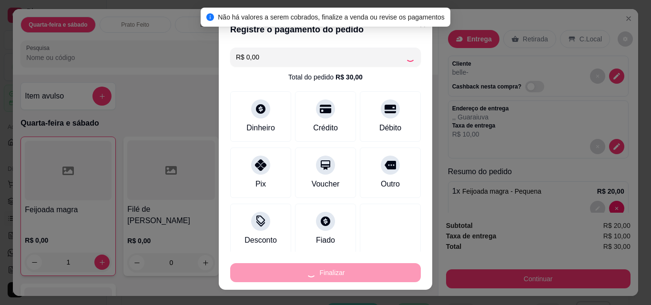
type input "0"
type input "-R$ 30,00"
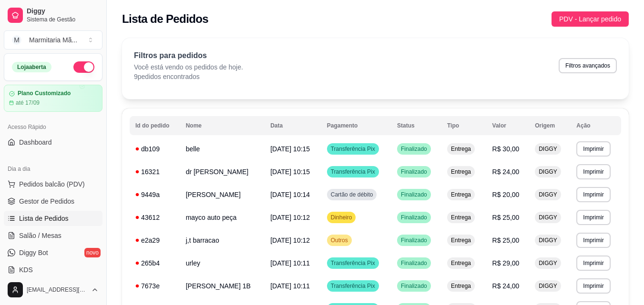
click at [593, 86] on div "Filtros para pedidos Você está vendo os pedidos de hoje. 9 pedidos encontrados …" at bounding box center [375, 68] width 506 height 61
click at [570, 21] on span "PDV - Lançar pedido" at bounding box center [590, 19] width 62 height 10
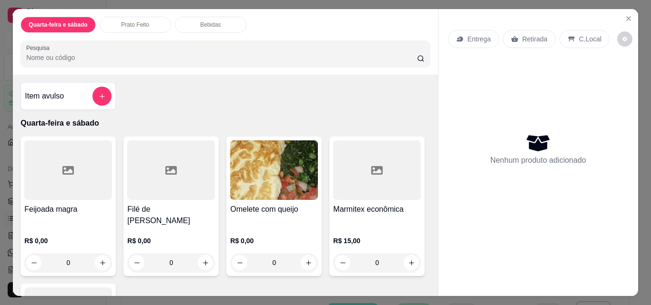
click at [80, 205] on h4 "Feijoada magra" at bounding box center [68, 209] width 88 height 11
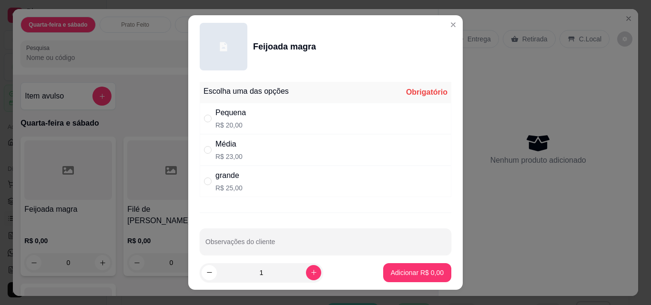
click at [243, 146] on div "Média R$ 23,00" at bounding box center [326, 149] width 252 height 31
radio input "true"
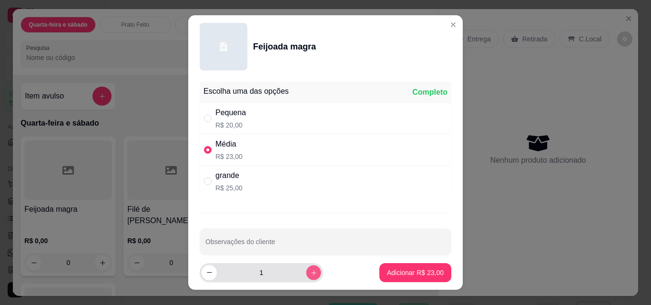
click at [306, 274] on button "increase-product-quantity" at bounding box center [313, 272] width 15 height 15
type input "2"
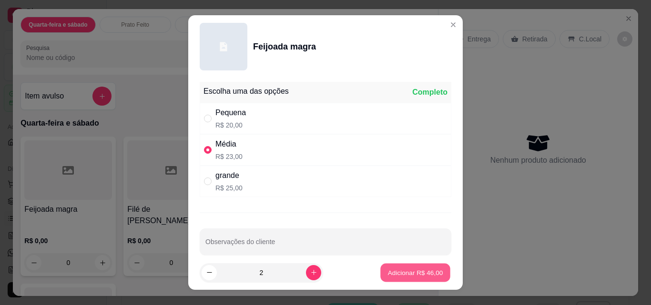
click at [392, 271] on p "Adicionar R$ 46,00" at bounding box center [415, 272] width 55 height 9
type input "2"
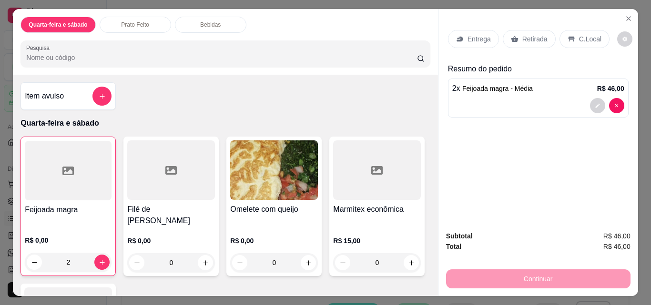
click at [462, 40] on div "Entrega" at bounding box center [473, 39] width 51 height 18
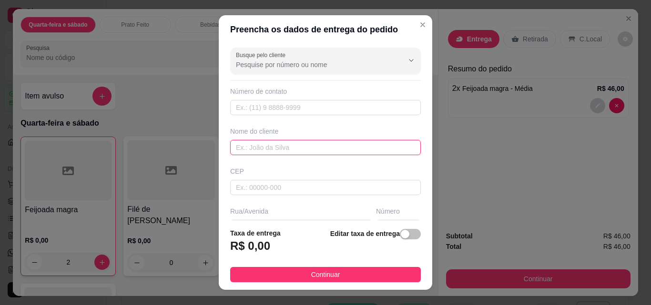
click at [269, 149] on input "text" at bounding box center [325, 147] width 191 height 15
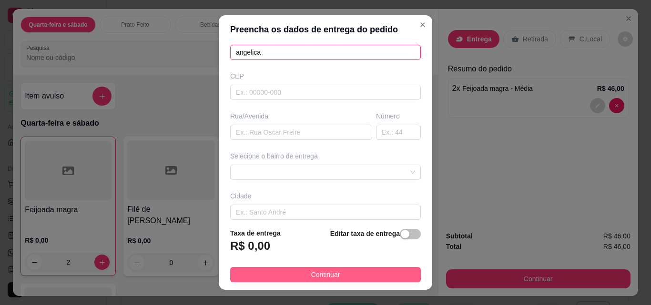
type input "angelica"
click at [311, 274] on span "Continuar" at bounding box center [325, 275] width 29 height 10
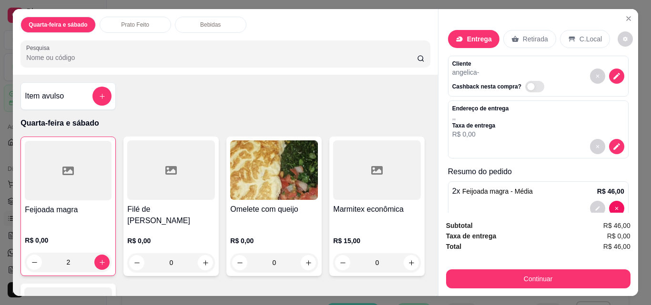
click at [516, 37] on div "Retirada" at bounding box center [529, 39] width 53 height 18
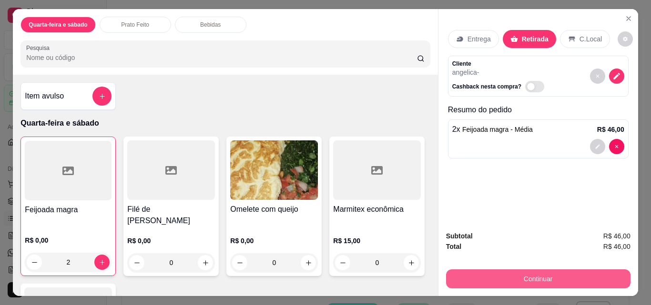
click at [494, 275] on button "Continuar" at bounding box center [538, 279] width 184 height 19
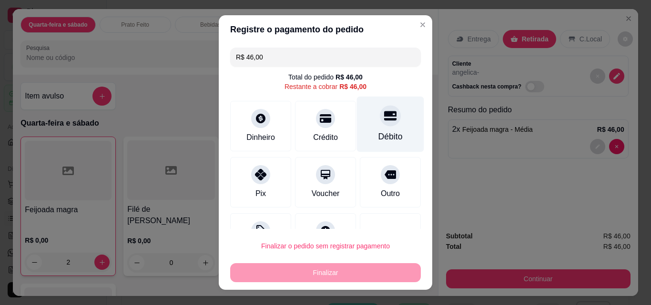
click at [380, 122] on div at bounding box center [390, 115] width 21 height 21
type input "R$ 0,00"
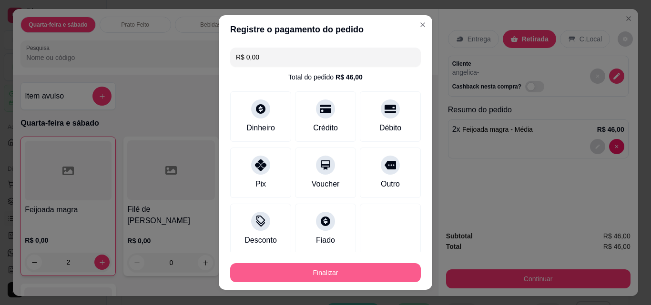
click at [348, 273] on button "Finalizar" at bounding box center [325, 272] width 191 height 19
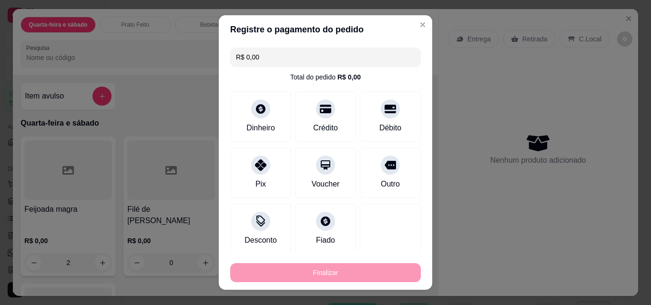
type input "0"
type input "-R$ 46,00"
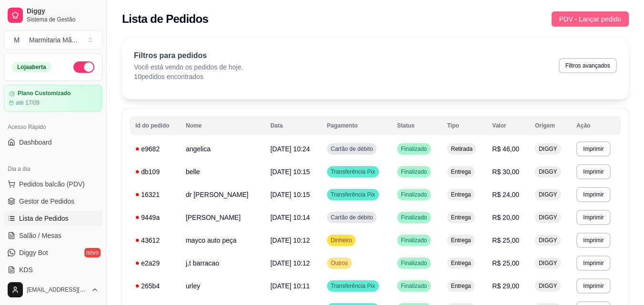
click at [579, 16] on span "PDV - Lançar pedido" at bounding box center [590, 19] width 62 height 10
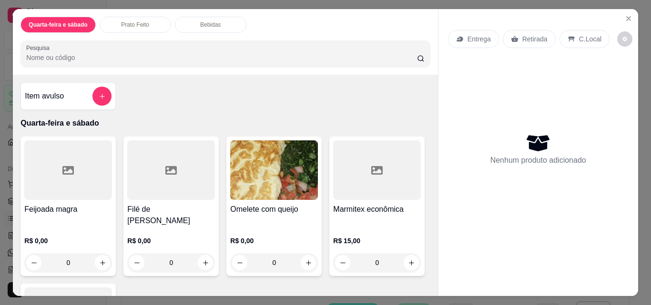
click at [87, 204] on h4 "Feijoada magra" at bounding box center [68, 209] width 88 height 11
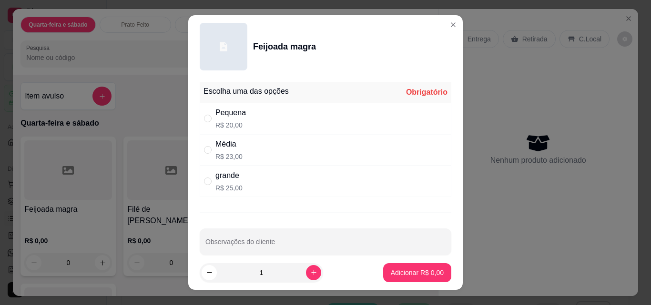
click at [239, 127] on p "R$ 20,00" at bounding box center [230, 126] width 30 height 10
radio input "true"
click at [409, 269] on p "Adicionar R$ 20,00" at bounding box center [415, 272] width 55 height 9
type input "1"
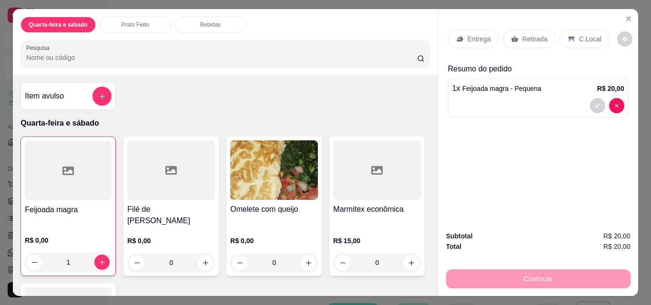
click at [473, 39] on p "Entrega" at bounding box center [478, 39] width 23 height 10
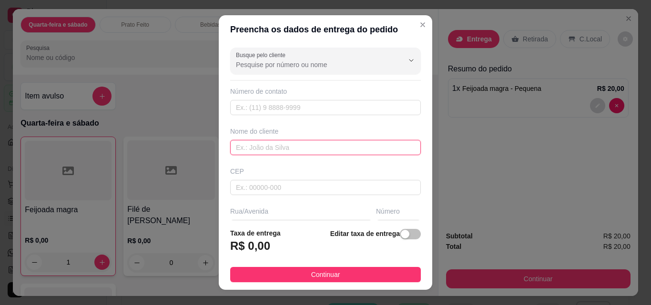
click at [281, 144] on input "text" at bounding box center [325, 147] width 191 height 15
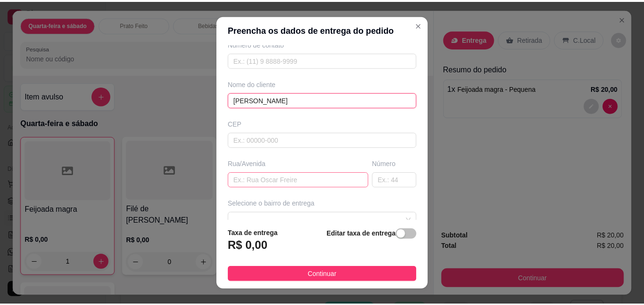
scroll to position [95, 0]
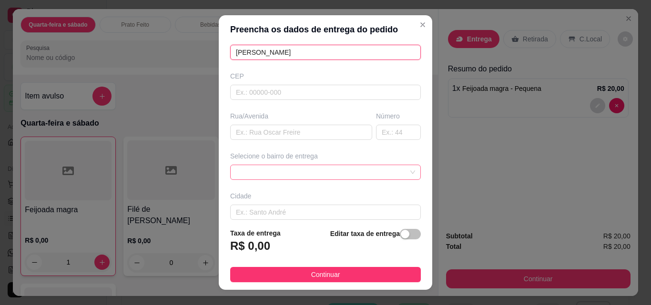
click at [396, 170] on span at bounding box center [325, 172] width 179 height 14
type input "[PERSON_NAME]"
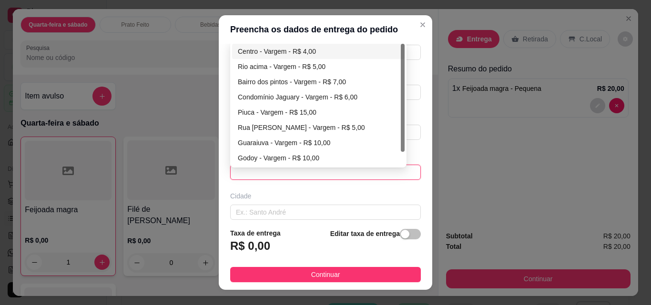
click at [314, 51] on div "Centro - Vargem - R$ 4,00" at bounding box center [318, 51] width 161 height 10
type input "Vargem"
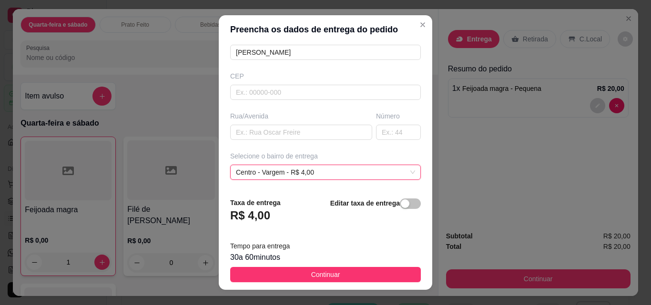
click at [346, 277] on button "Continuar" at bounding box center [325, 274] width 191 height 15
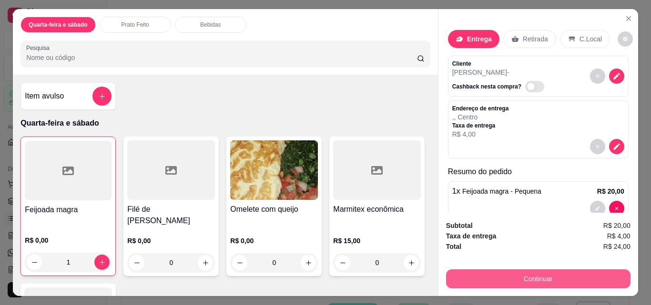
click at [496, 274] on button "Continuar" at bounding box center [538, 279] width 184 height 19
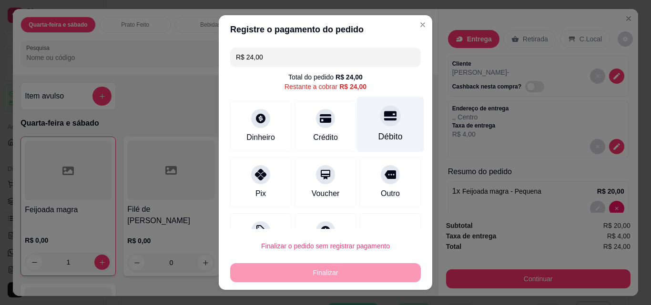
click at [388, 131] on div "Débito" at bounding box center [390, 125] width 67 height 56
type input "R$ 0,00"
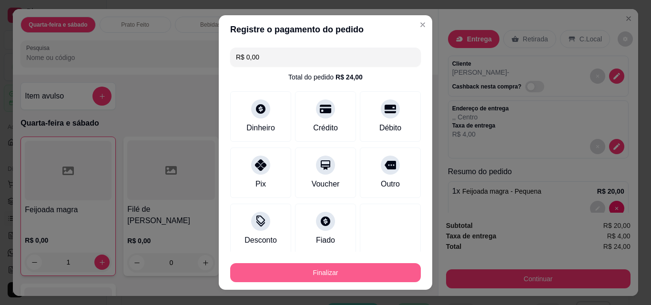
click at [344, 273] on button "Finalizar" at bounding box center [325, 272] width 191 height 19
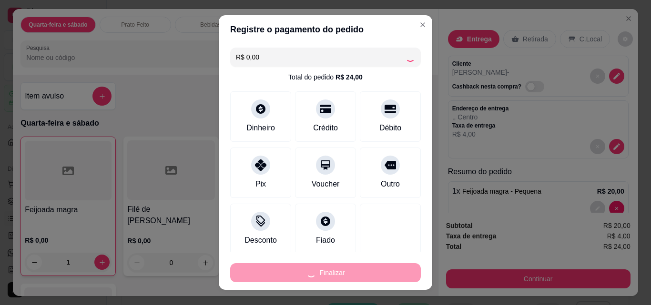
type input "0"
type input "-R$ 24,00"
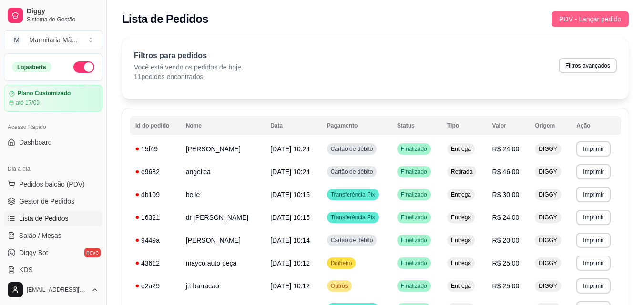
click at [575, 21] on span "PDV - Lançar pedido" at bounding box center [590, 19] width 62 height 10
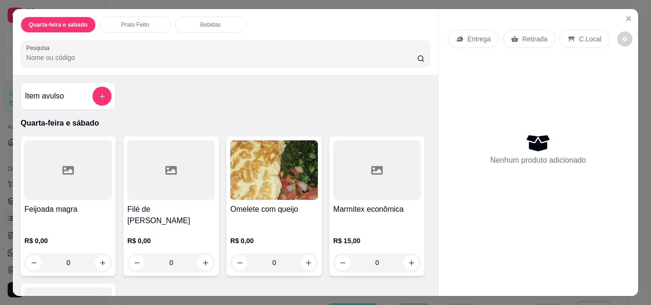
click at [53, 180] on div at bounding box center [68, 171] width 88 height 60
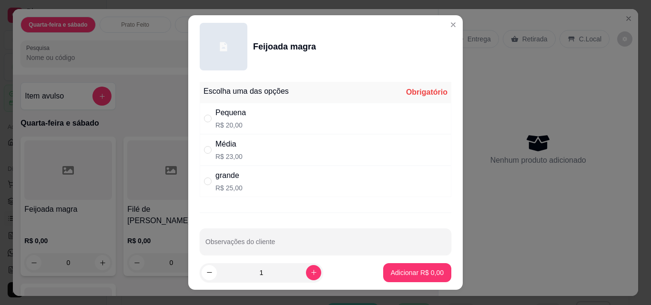
click at [227, 179] on div "grande" at bounding box center [228, 175] width 27 height 11
radio input "true"
click at [388, 272] on p "Adicionar R$ 25,00" at bounding box center [415, 272] width 55 height 9
type input "1"
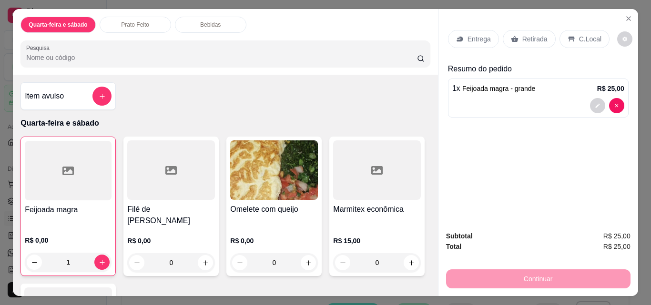
click at [162, 236] on p "R$ 0,00" at bounding box center [171, 241] width 88 height 10
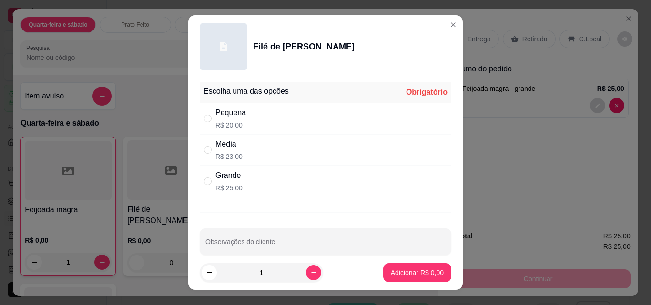
click at [232, 177] on div "Grande" at bounding box center [228, 175] width 27 height 11
radio input "true"
click at [392, 274] on p "Adicionar R$ 25,00" at bounding box center [415, 273] width 57 height 10
type input "1"
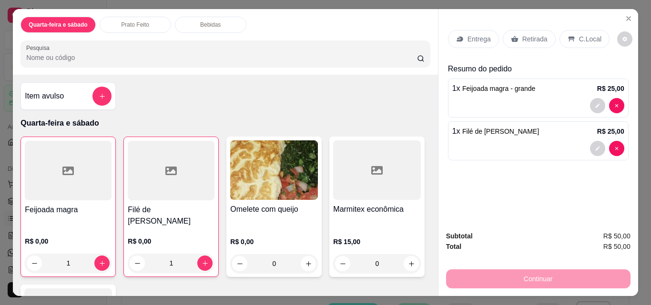
click at [473, 38] on p "Entrega" at bounding box center [478, 39] width 23 height 10
type input "0"
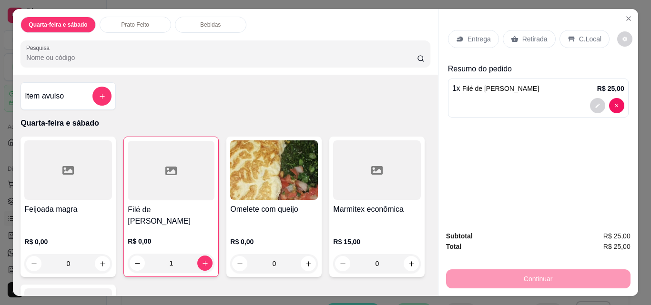
click at [467, 37] on p "Entrega" at bounding box center [478, 39] width 23 height 10
drag, startPoint x: 527, startPoint y: 40, endPoint x: 510, endPoint y: 49, distance: 19.4
click at [527, 41] on div "Retirada" at bounding box center [529, 39] width 53 height 18
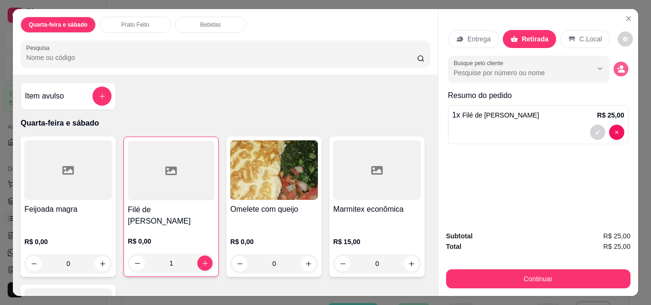
click at [617, 65] on icon "decrease-product-quantity" at bounding box center [621, 69] width 8 height 8
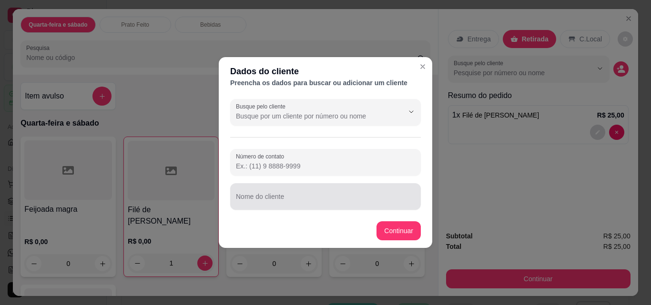
click at [284, 197] on div "Nome do cliente" at bounding box center [325, 196] width 191 height 27
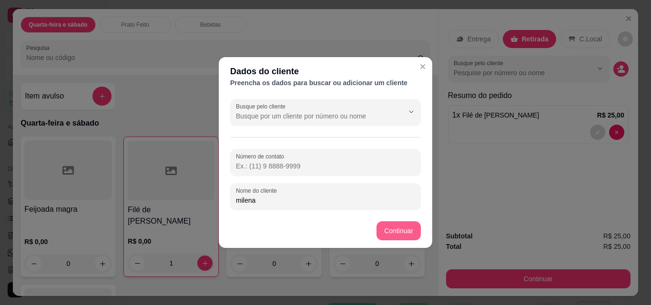
type input "milena"
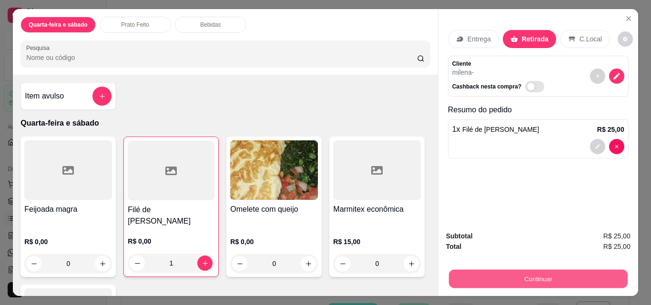
click at [543, 277] on button "Continuar" at bounding box center [537, 279] width 179 height 19
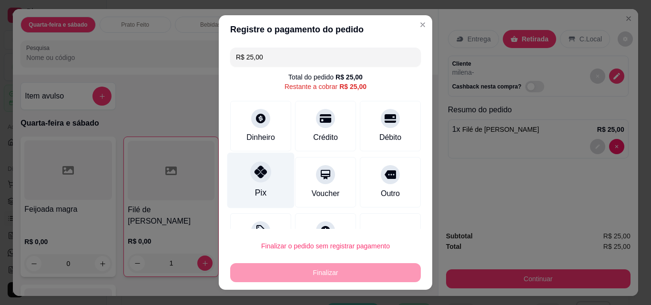
click at [264, 169] on div "Pix" at bounding box center [260, 181] width 67 height 56
type input "R$ 0,00"
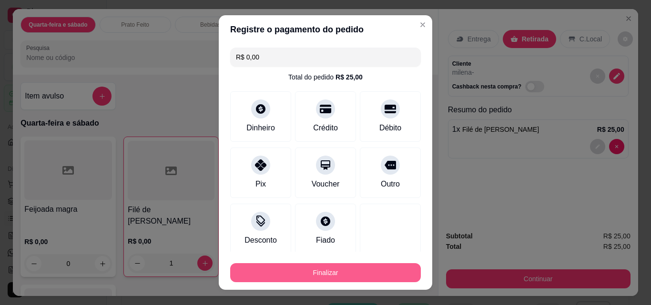
click at [359, 273] on button "Finalizar" at bounding box center [325, 272] width 191 height 19
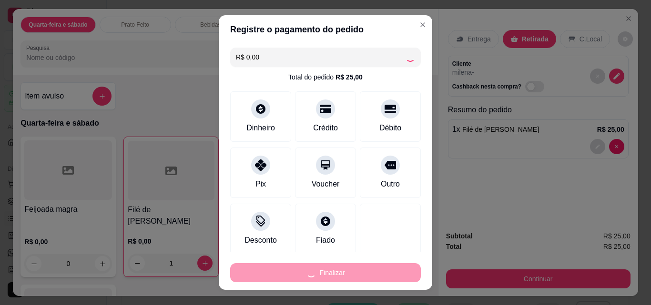
type input "0"
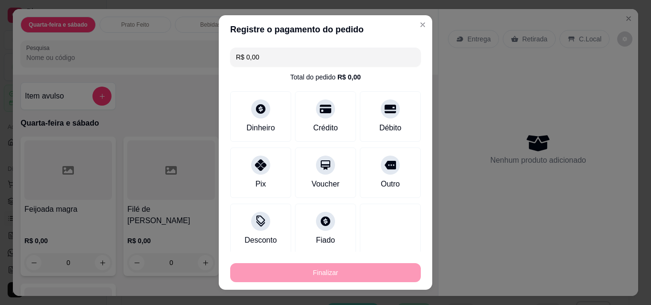
type input "-R$ 25,00"
